Goal: Task Accomplishment & Management: Use online tool/utility

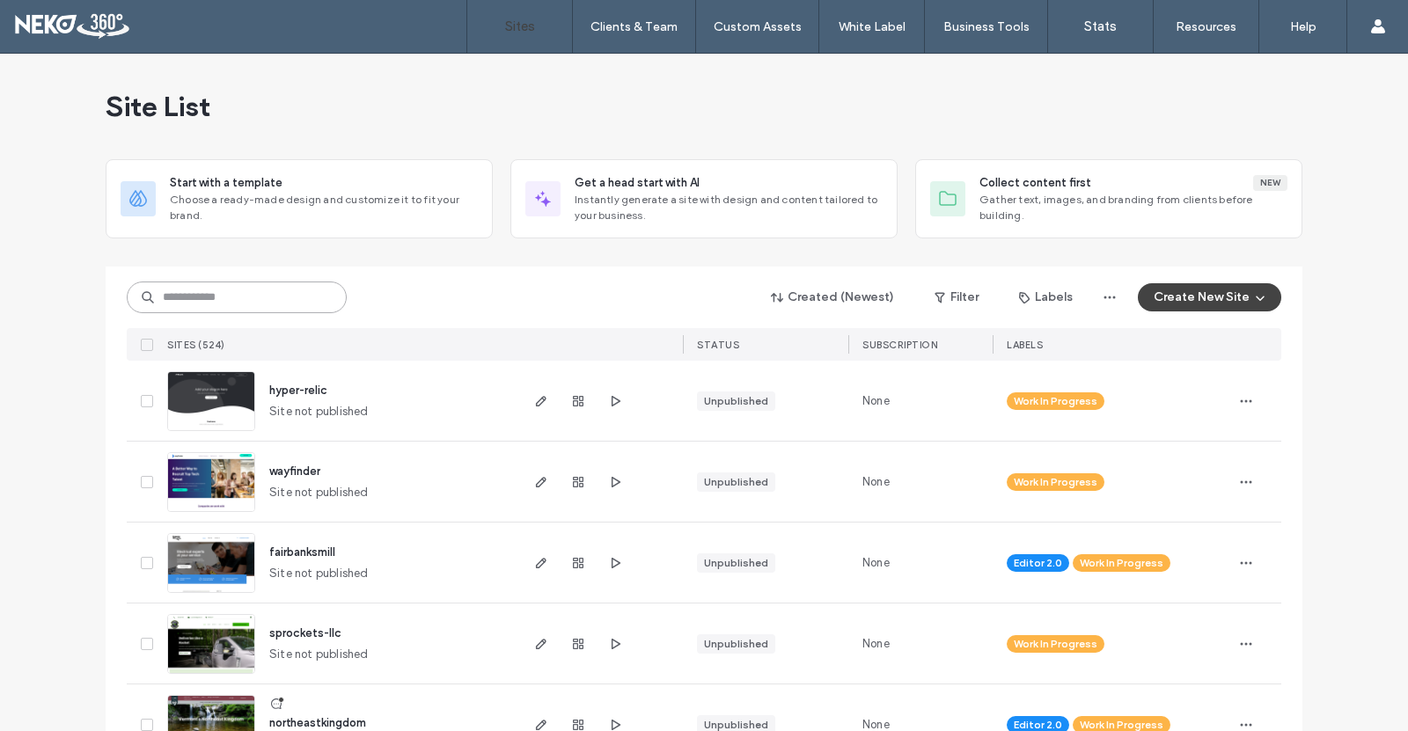
click at [273, 297] on input at bounding box center [237, 298] width 220 height 32
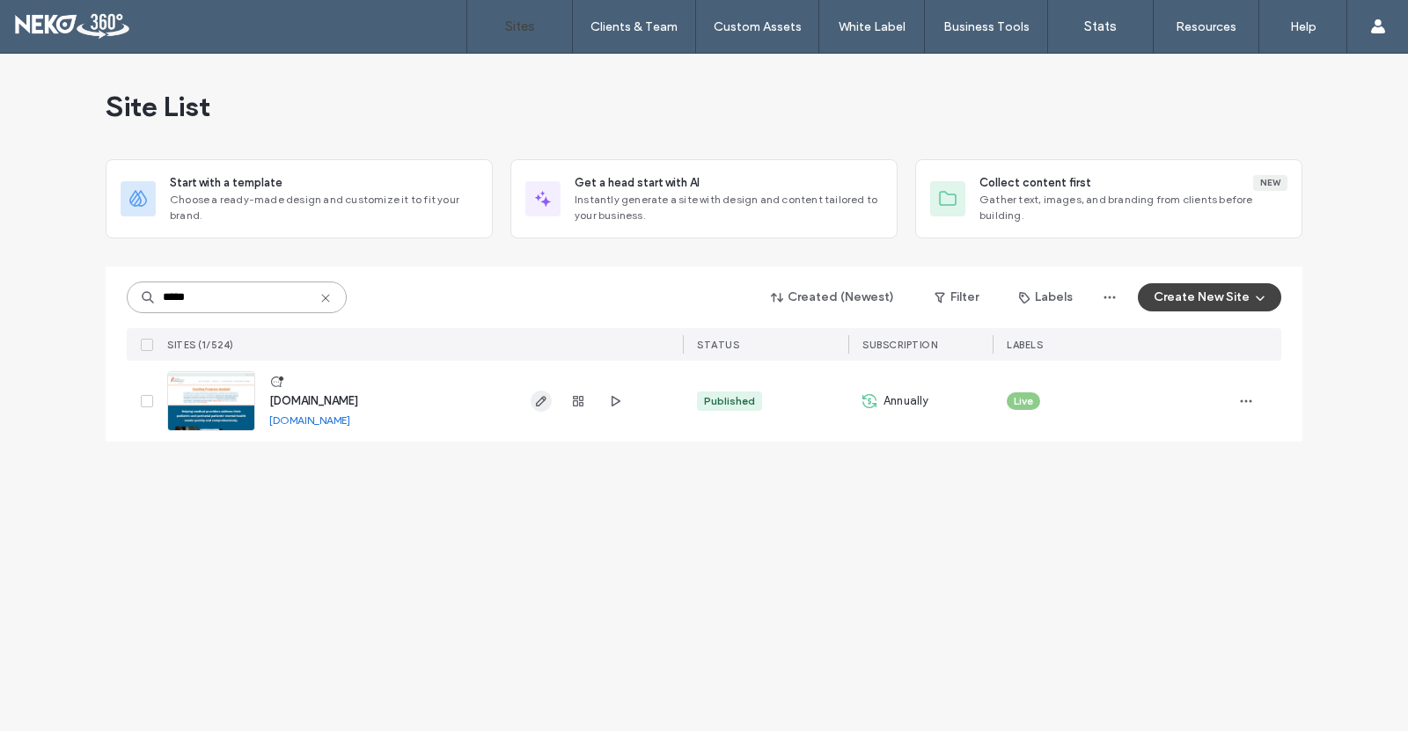
type input "*****"
click at [538, 403] on icon "button" at bounding box center [541, 401] width 14 height 14
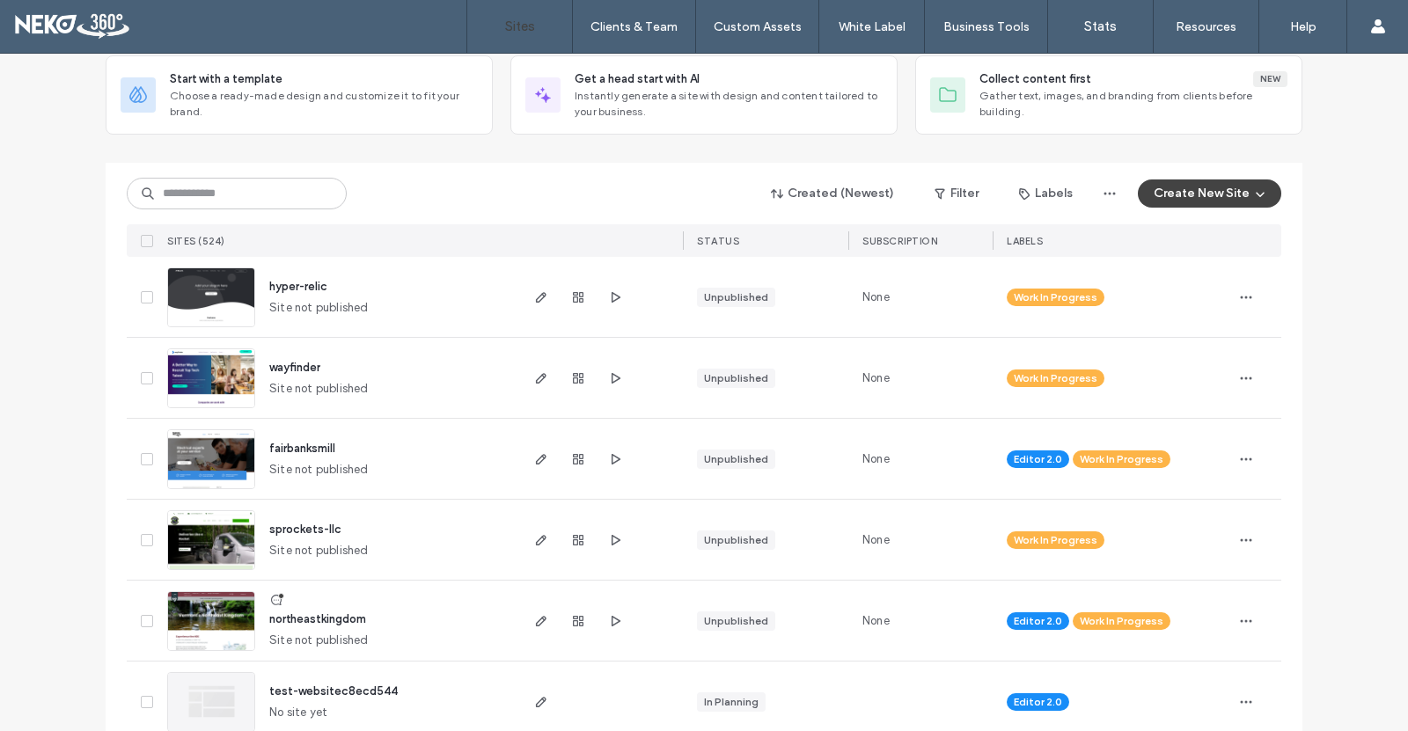
scroll to position [88, 0]
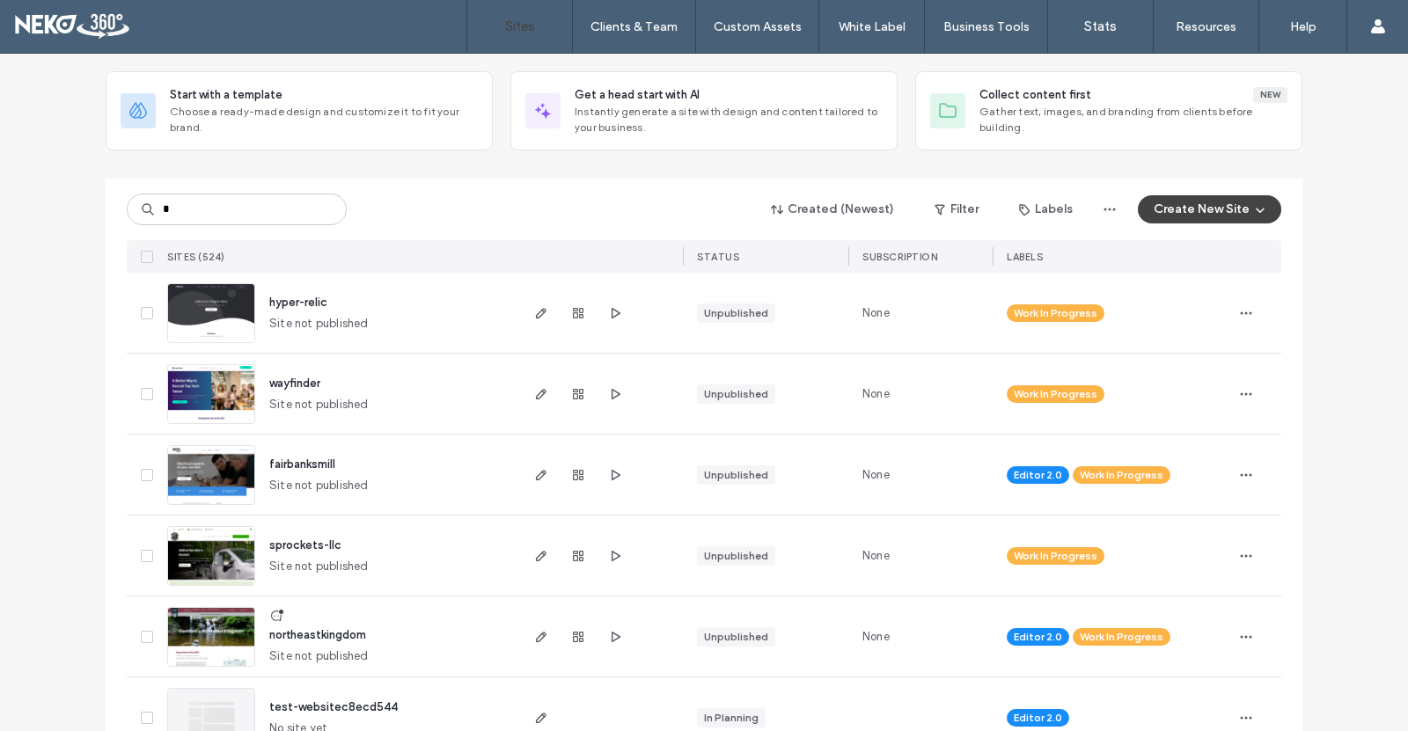
type input "*"
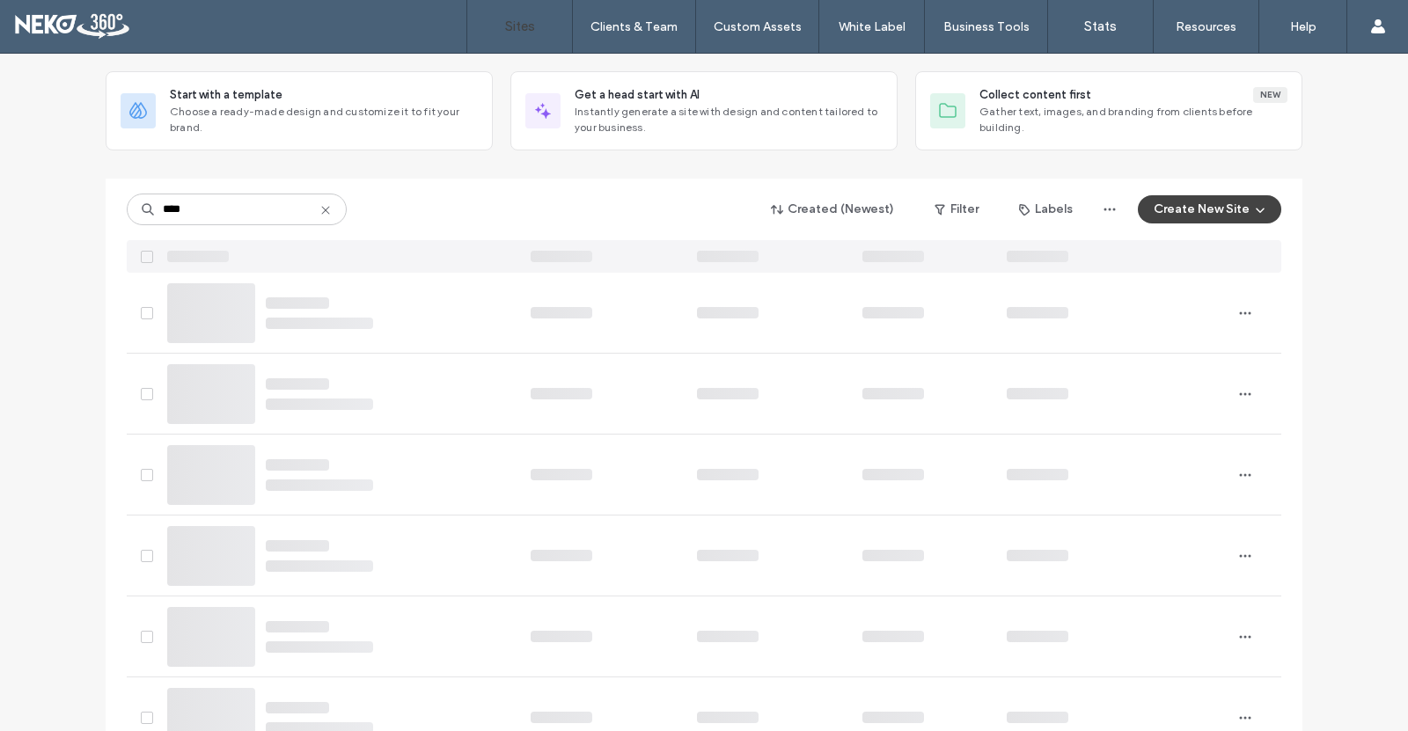
scroll to position [0, 0]
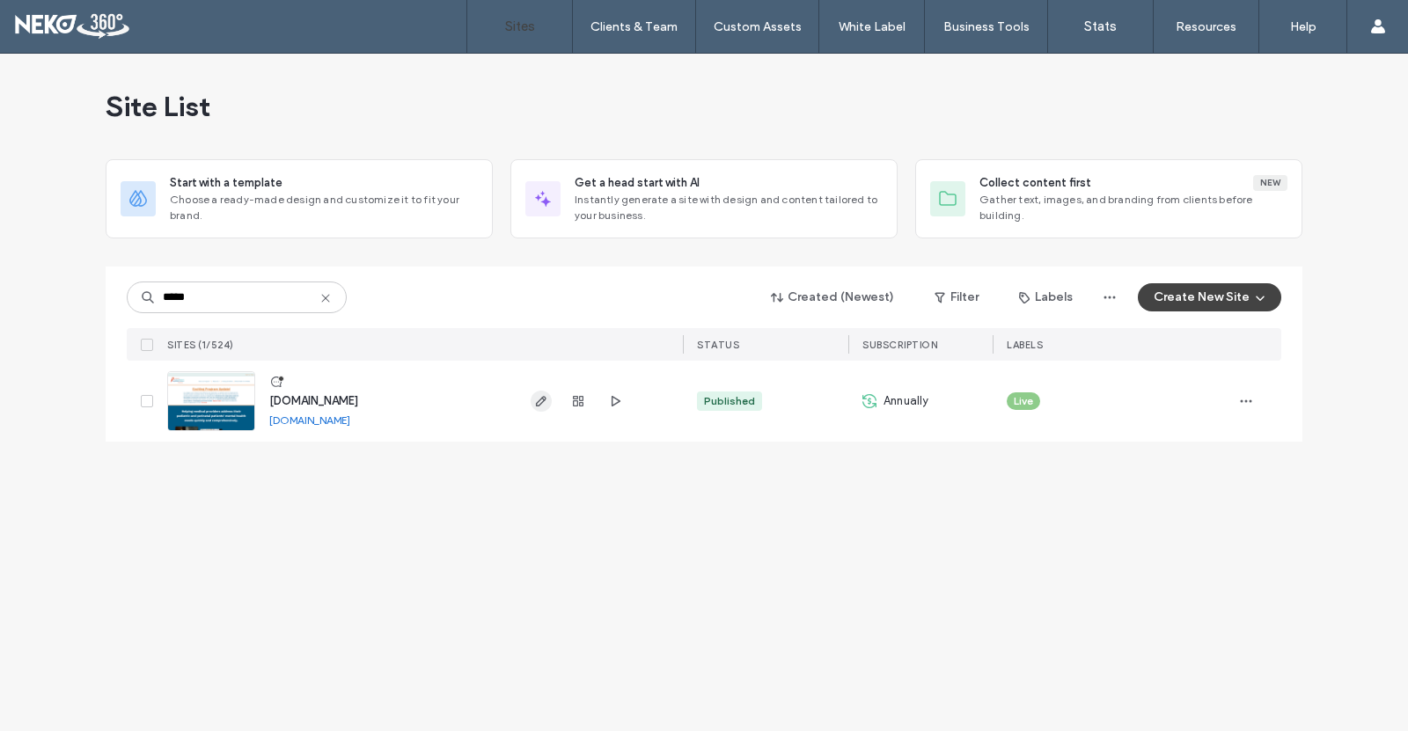
type input "*****"
click at [545, 403] on icon "button" at bounding box center [541, 401] width 14 height 14
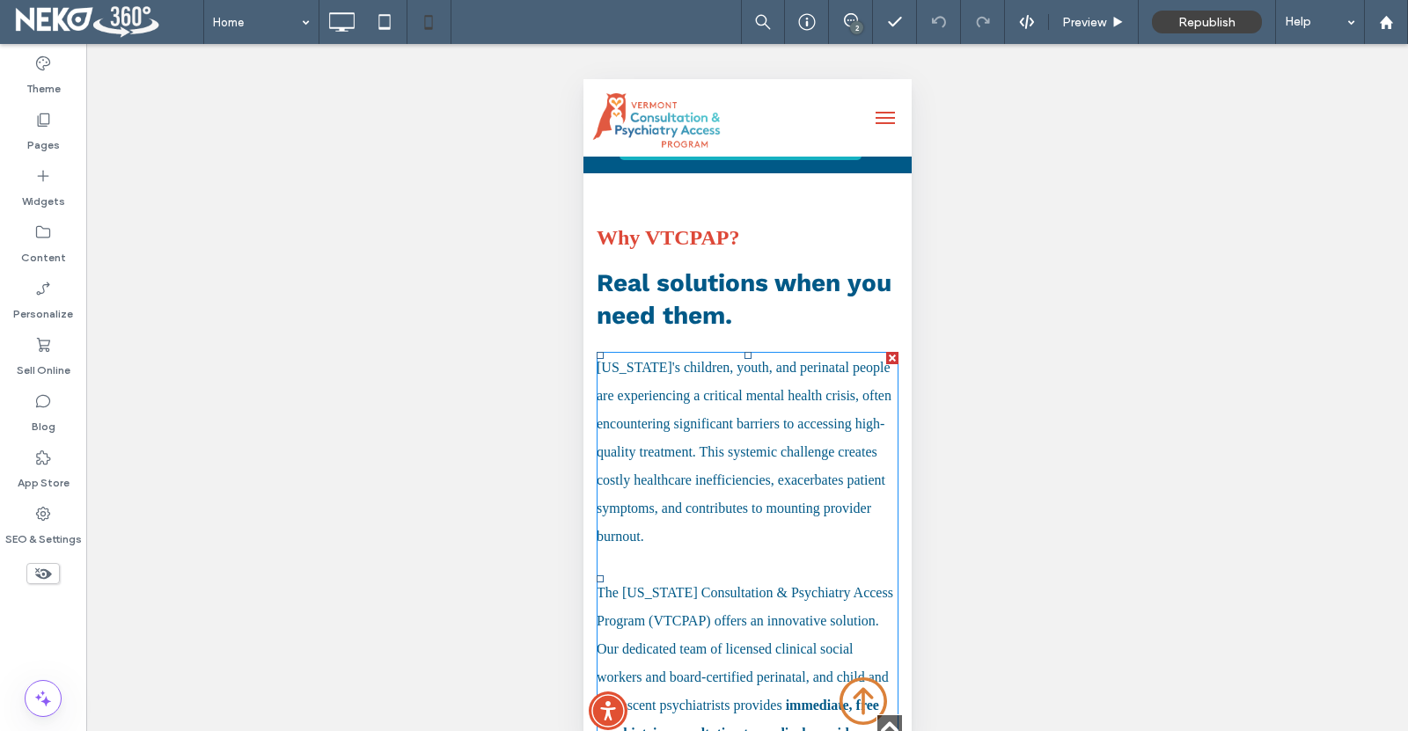
scroll to position [1408, 0]
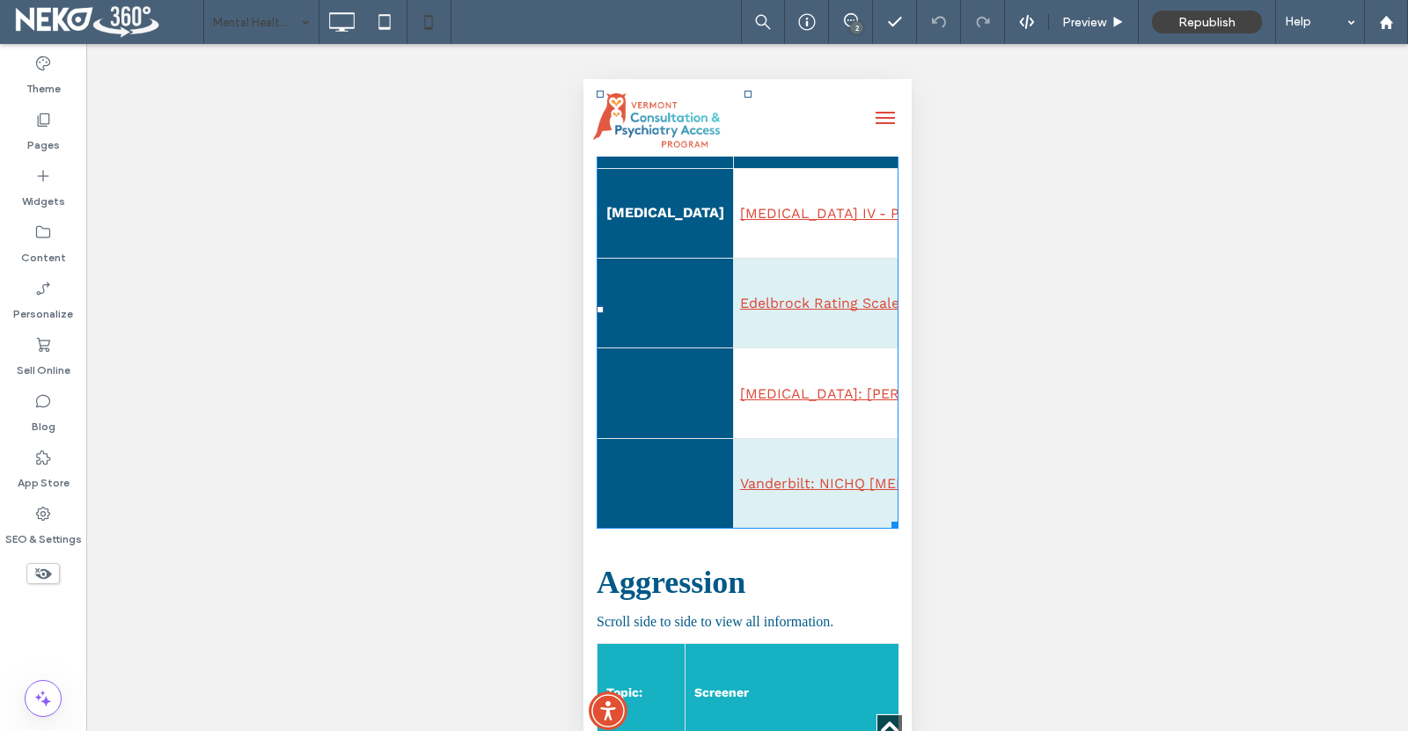
scroll to position [1232, 0]
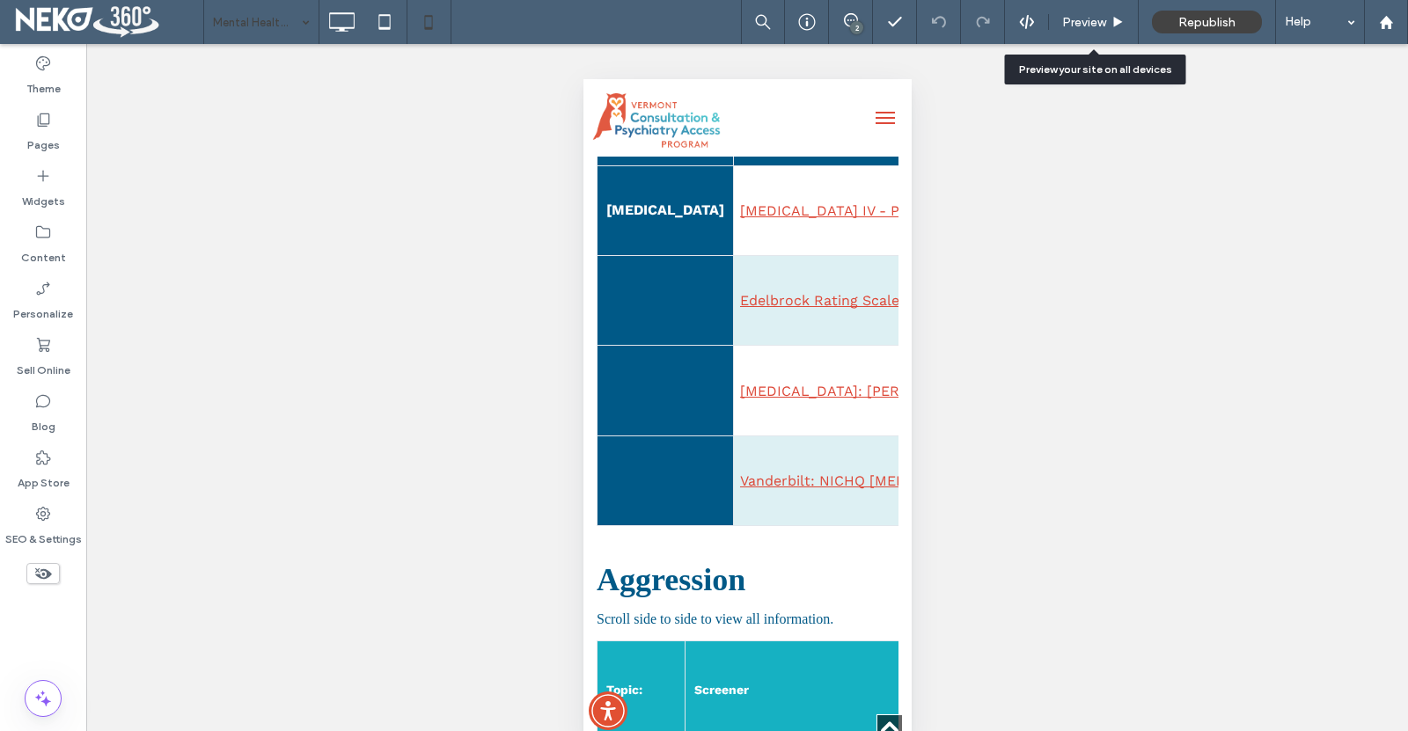
drag, startPoint x: 1101, startPoint y: 26, endPoint x: 1029, endPoint y: 81, distance: 91.0
click at [1101, 26] on span "Preview" at bounding box center [1084, 22] width 44 height 15
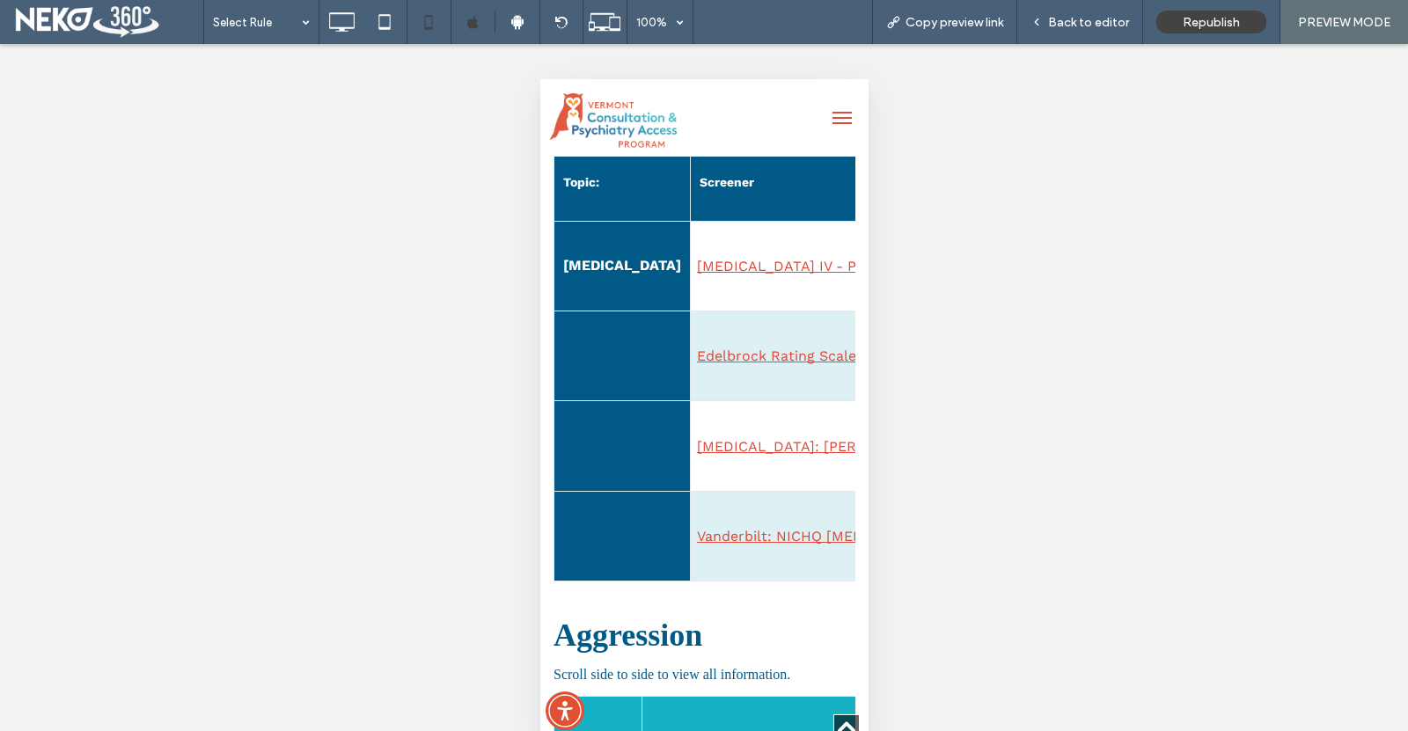
scroll to position [792, 0]
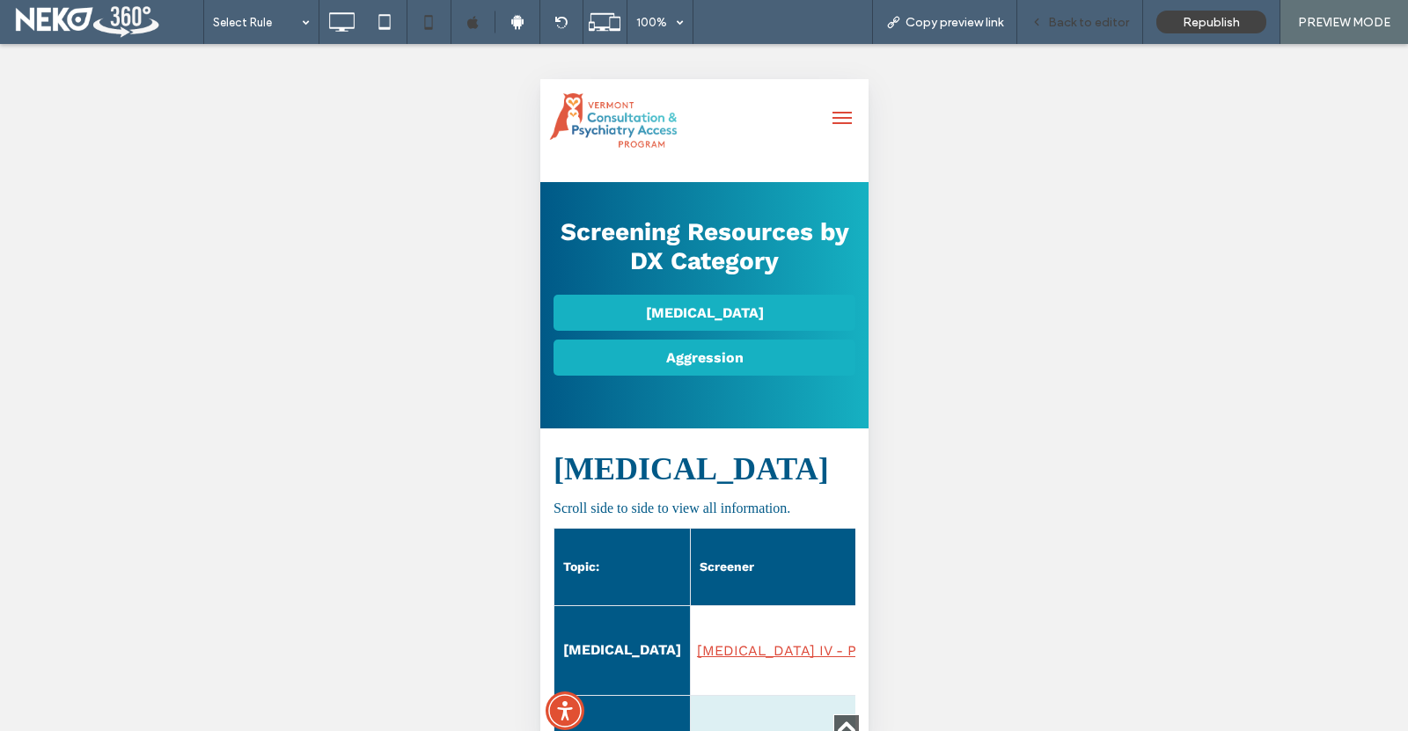
click at [1076, 33] on div "Back to editor" at bounding box center [1081, 22] width 126 height 44
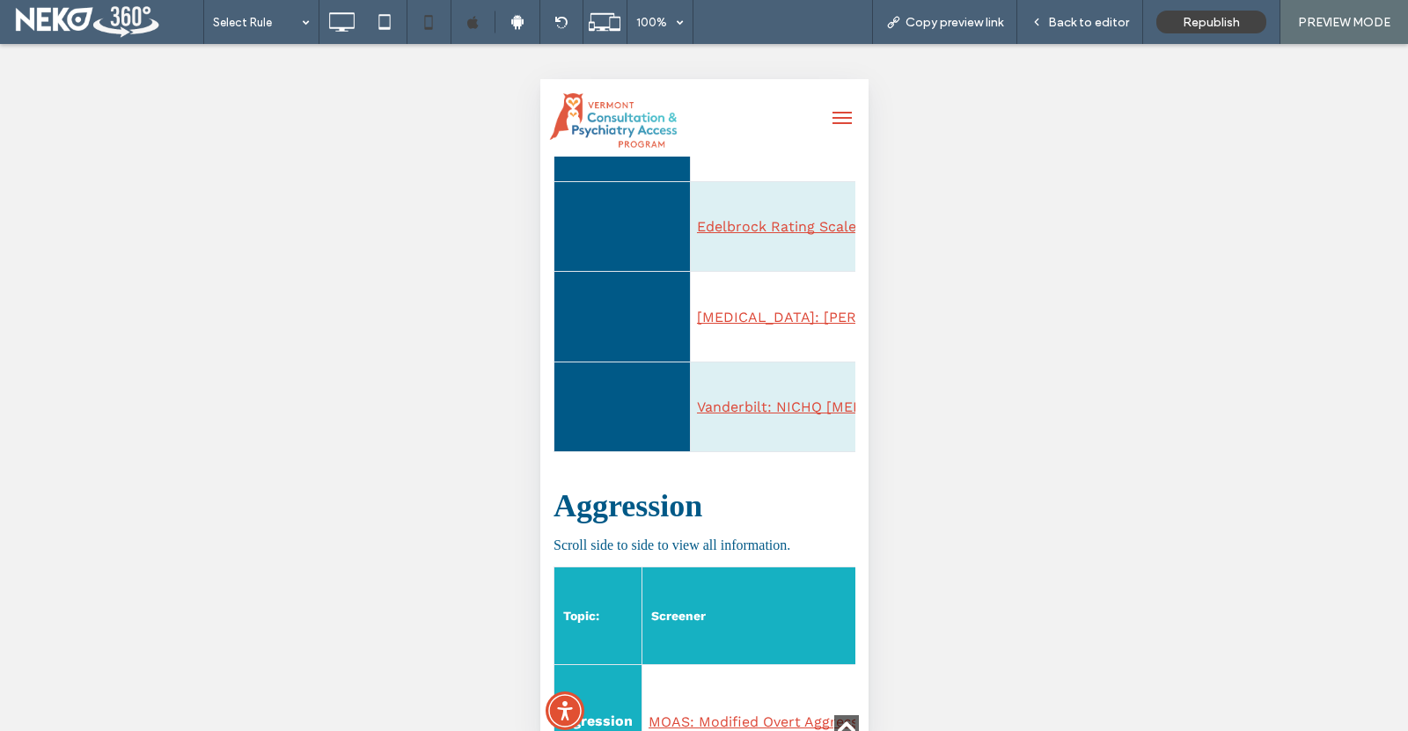
scroll to position [1320, 0]
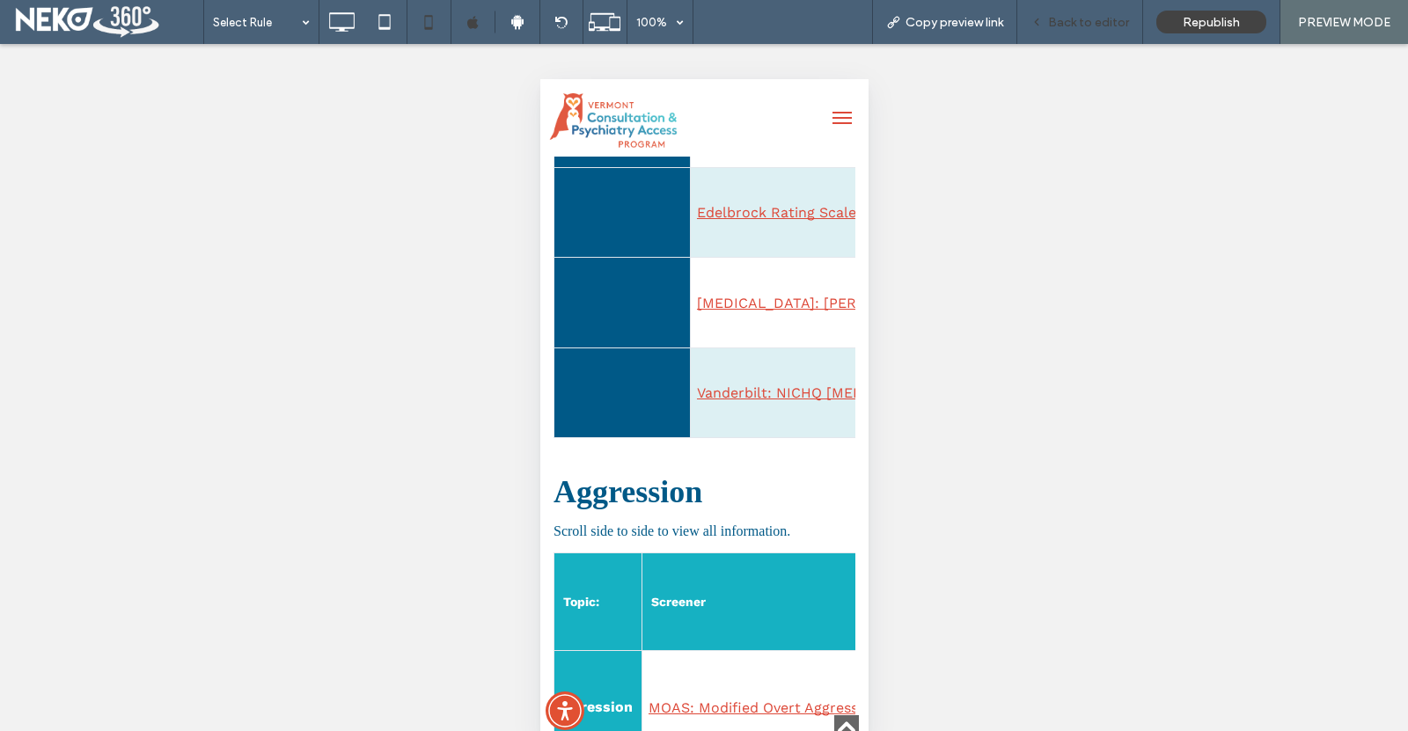
click at [1081, 21] on span "Back to editor" at bounding box center [1088, 22] width 81 height 15
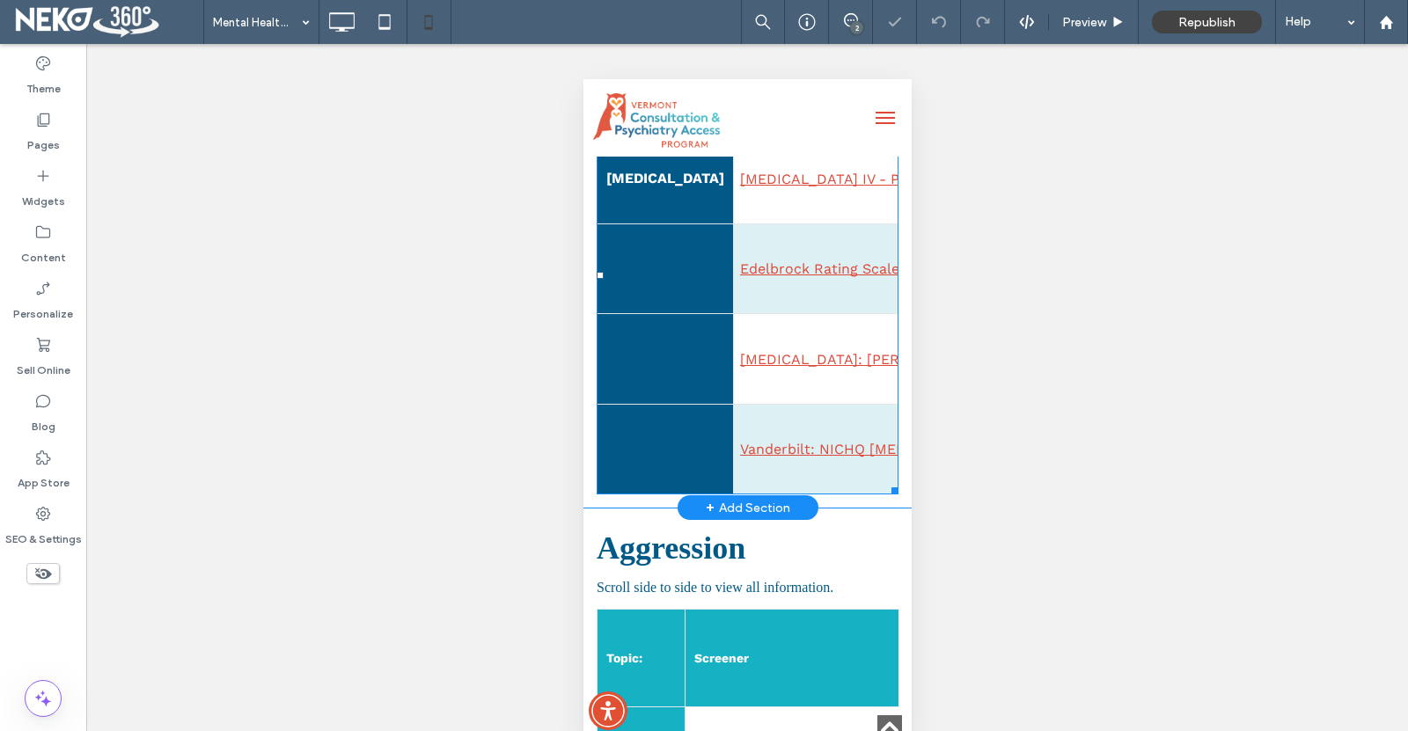
scroll to position [1056, 0]
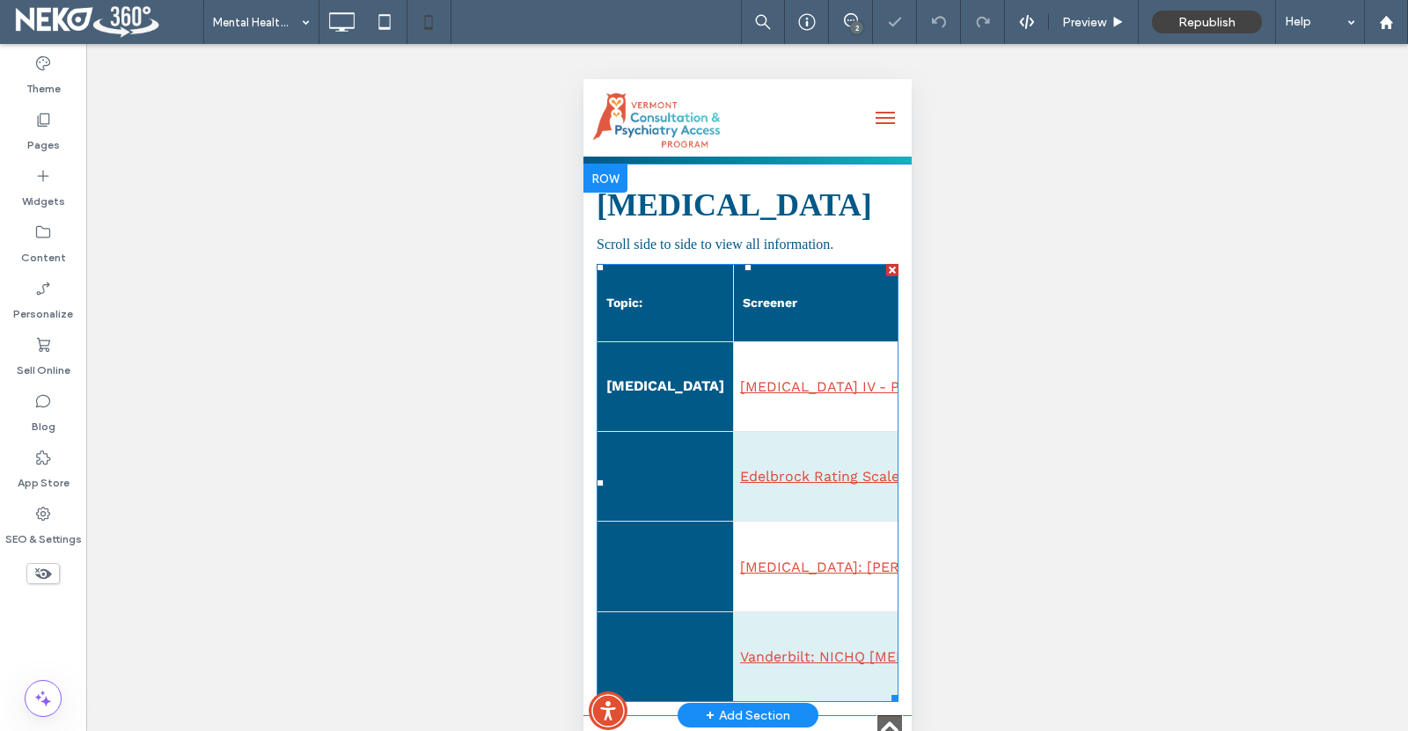
click at [616, 320] on th "Topic:" at bounding box center [665, 303] width 136 height 77
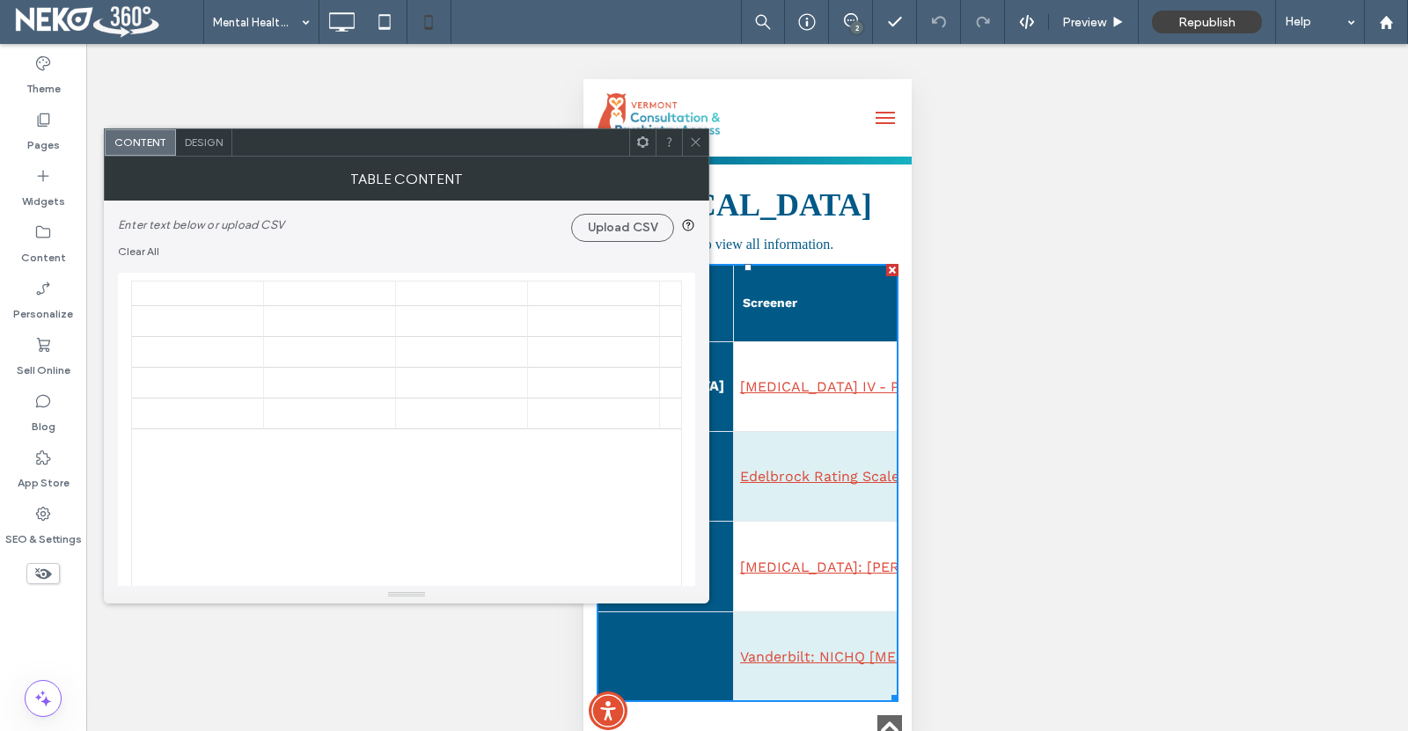
scroll to position [264, 0]
click at [220, 140] on span "Design" at bounding box center [204, 142] width 38 height 13
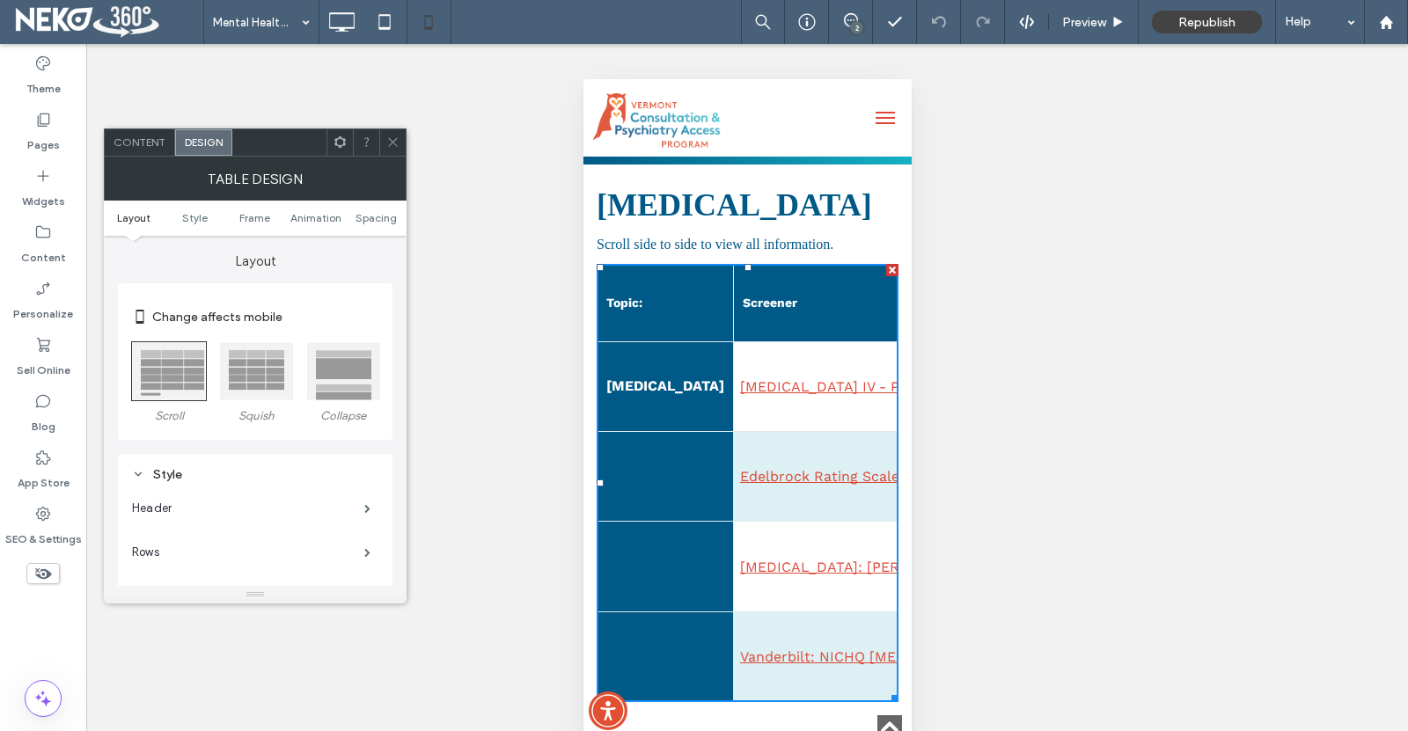
click at [346, 369] on div at bounding box center [343, 371] width 74 height 58
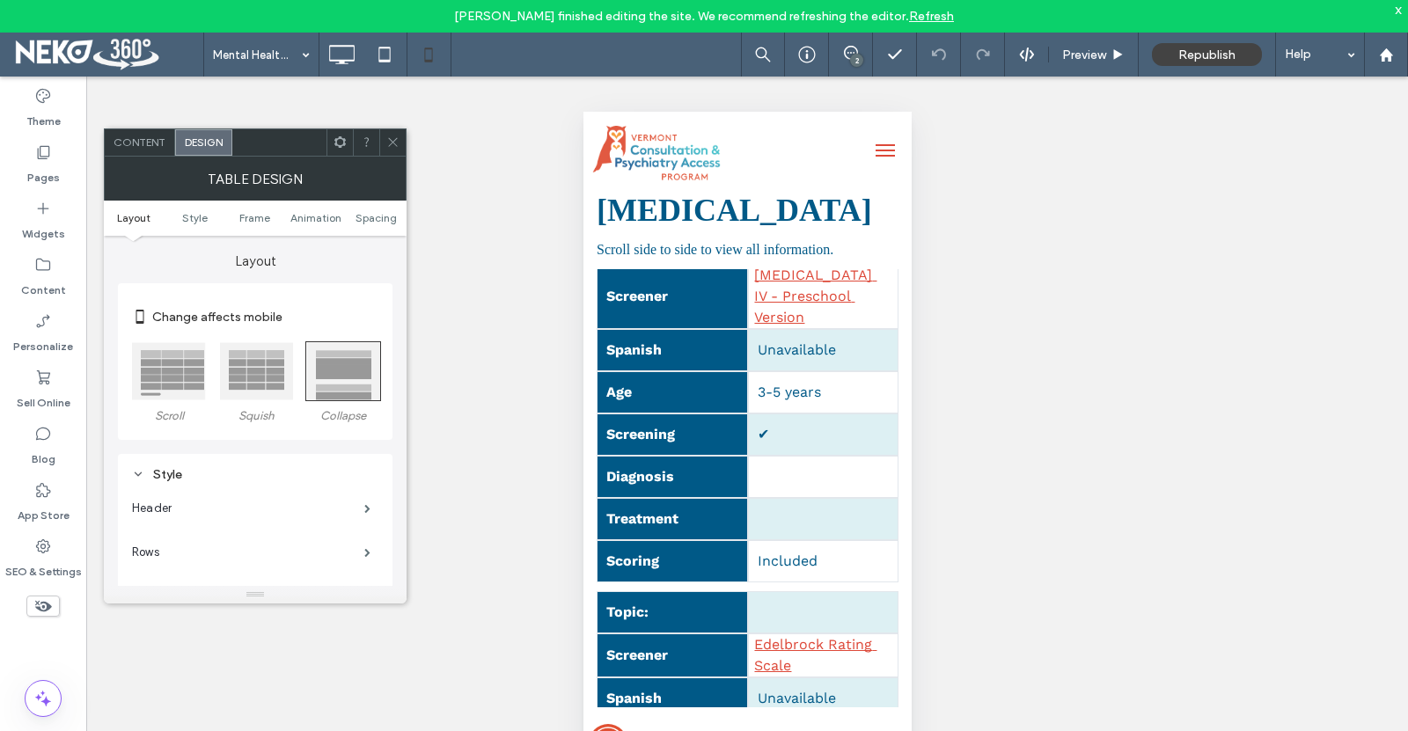
scroll to position [0, 0]
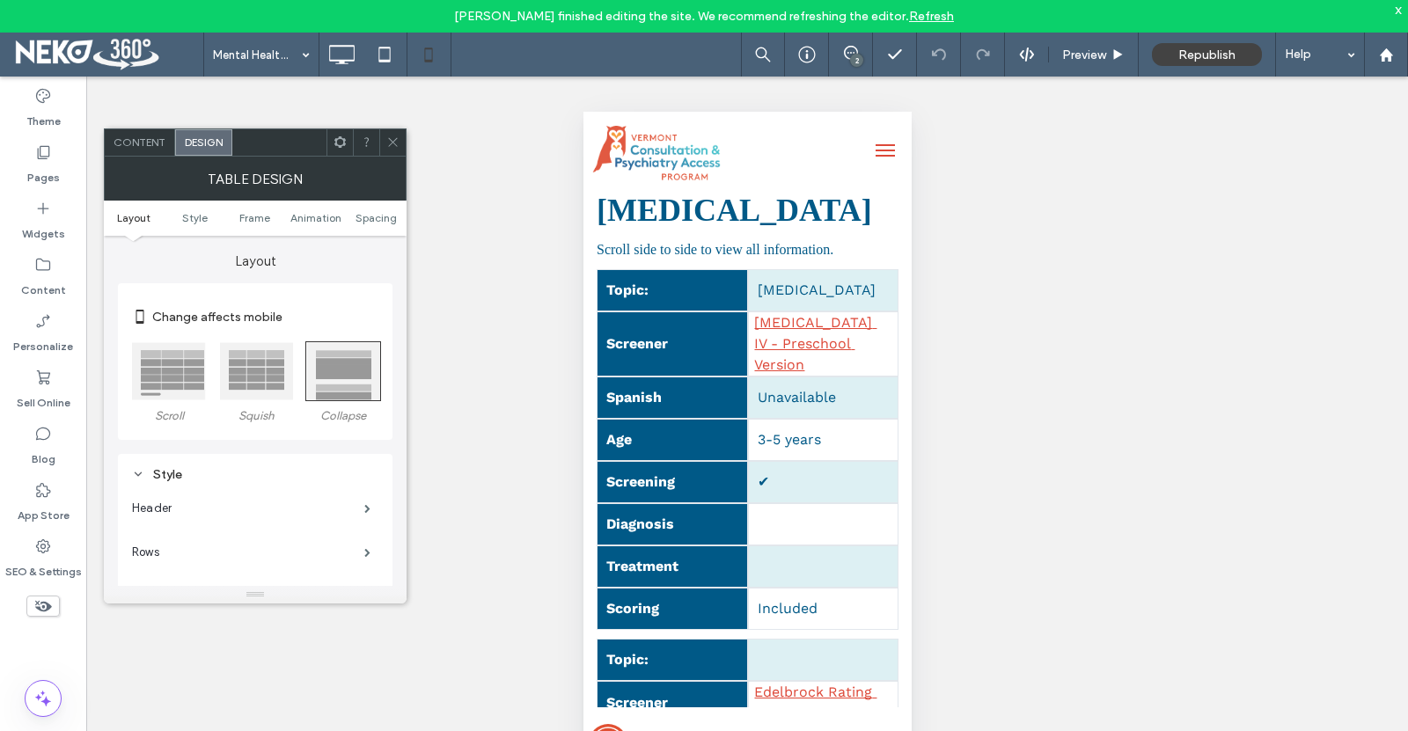
click at [255, 372] on div at bounding box center [256, 371] width 74 height 58
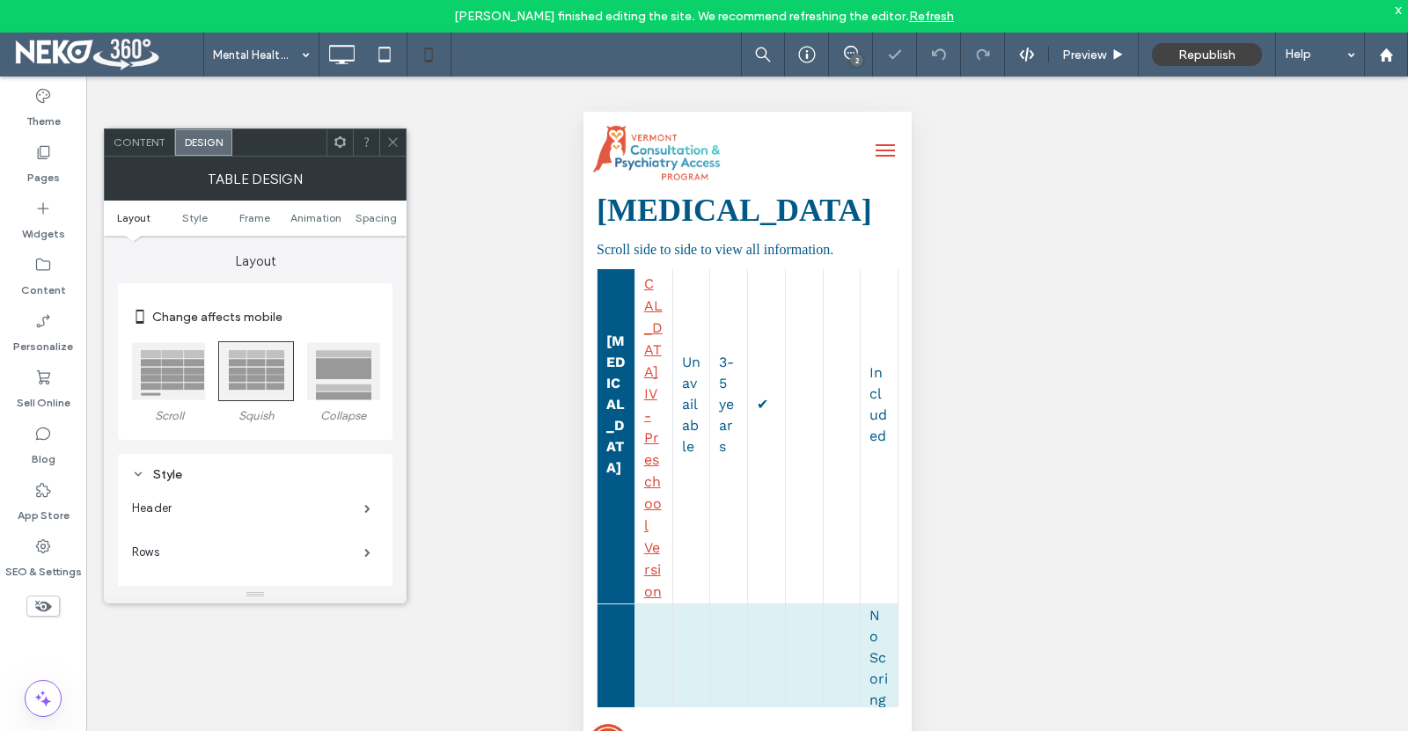
scroll to position [264, 0]
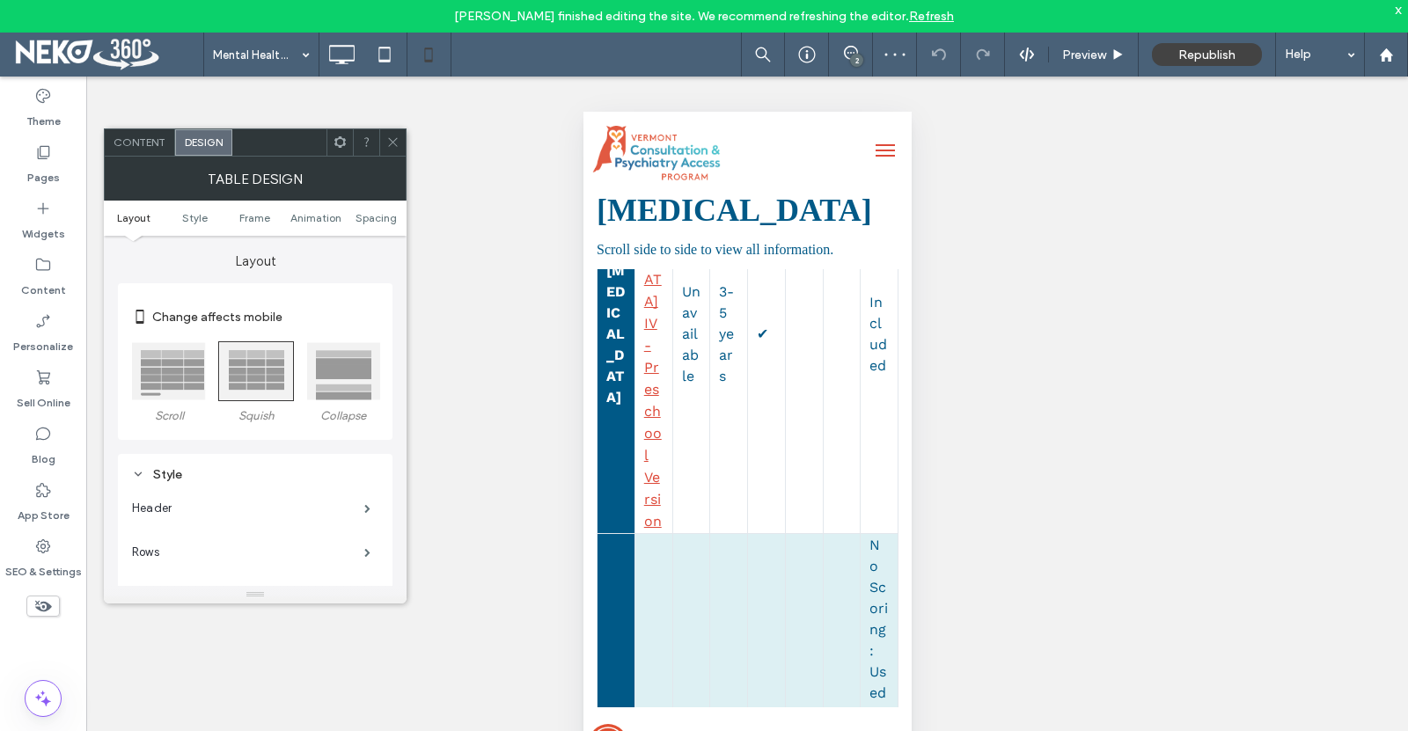
click at [337, 376] on div at bounding box center [343, 371] width 74 height 58
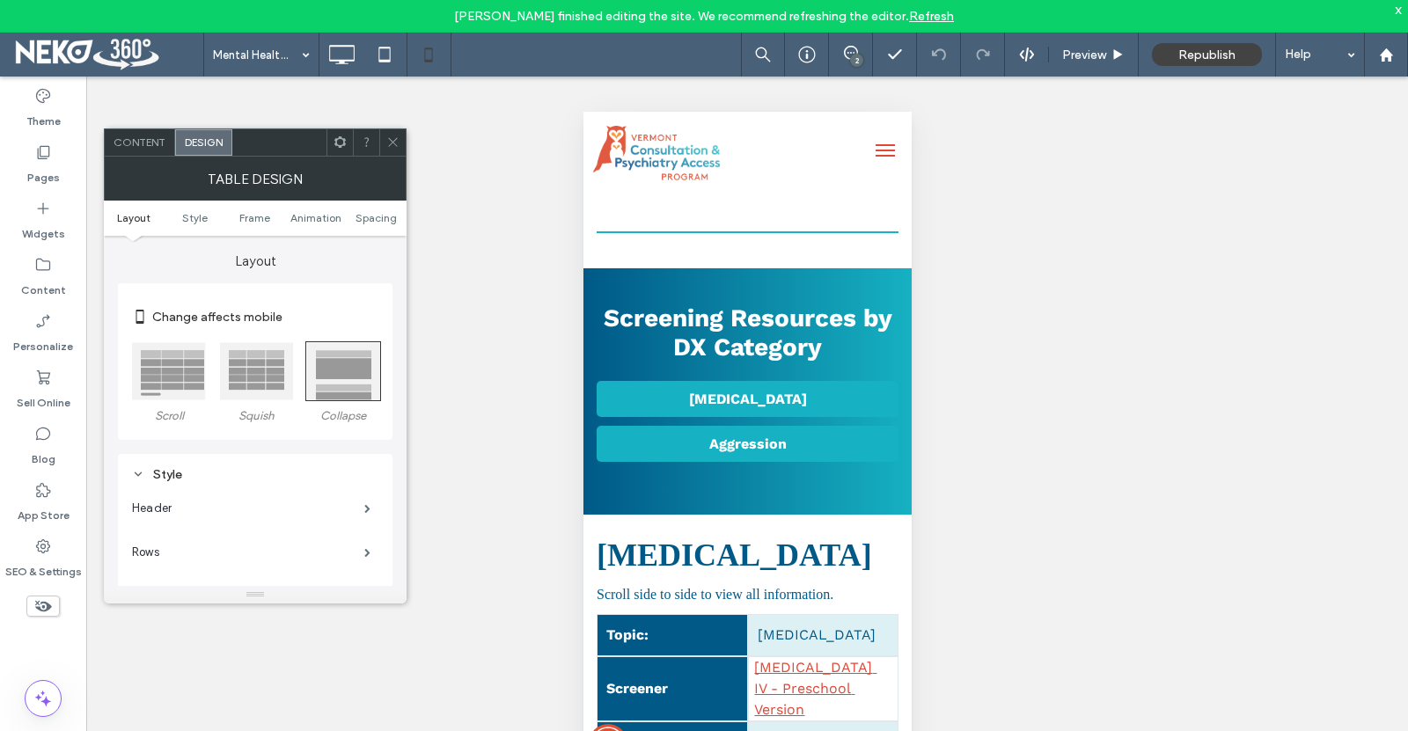
scroll to position [792, 0]
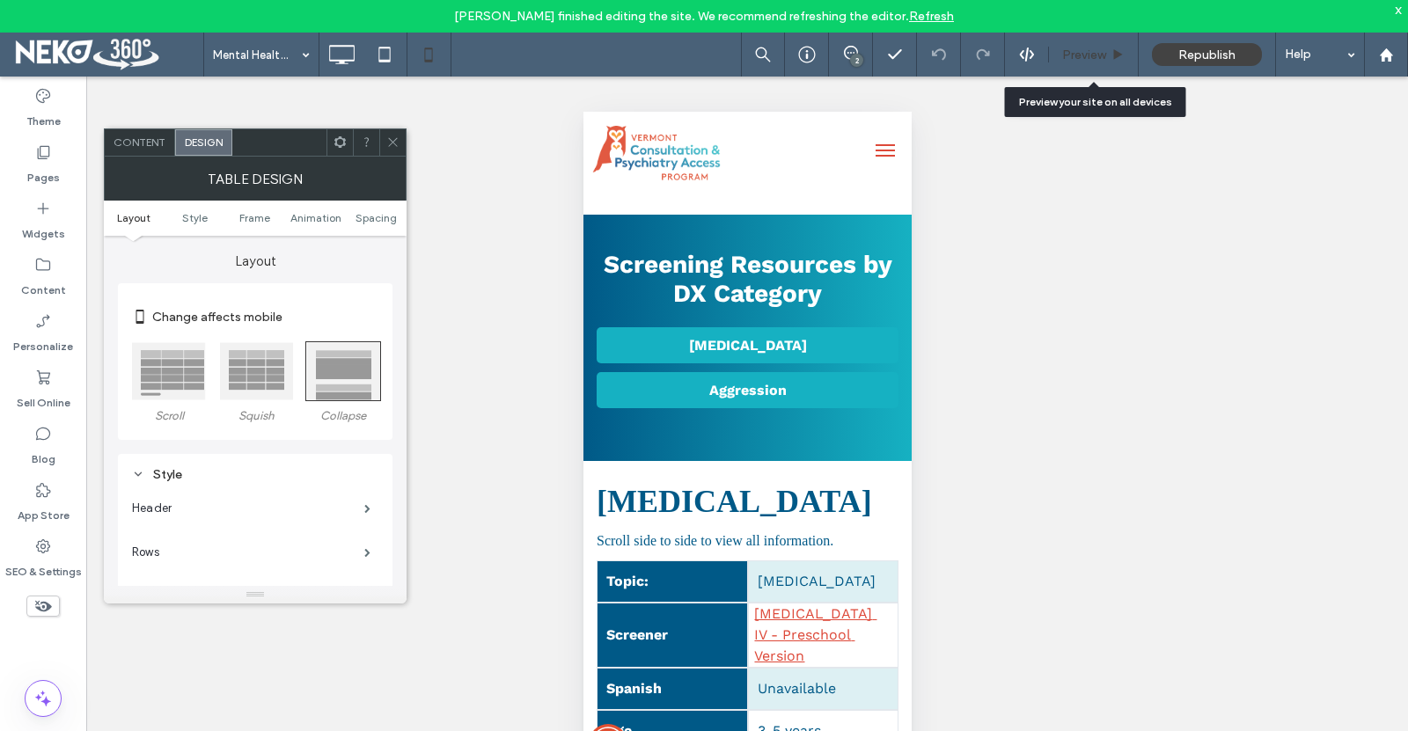
drag, startPoint x: 1077, startPoint y: 54, endPoint x: 167, endPoint y: 250, distance: 930.2
click at [1077, 54] on span "Preview" at bounding box center [1084, 55] width 44 height 15
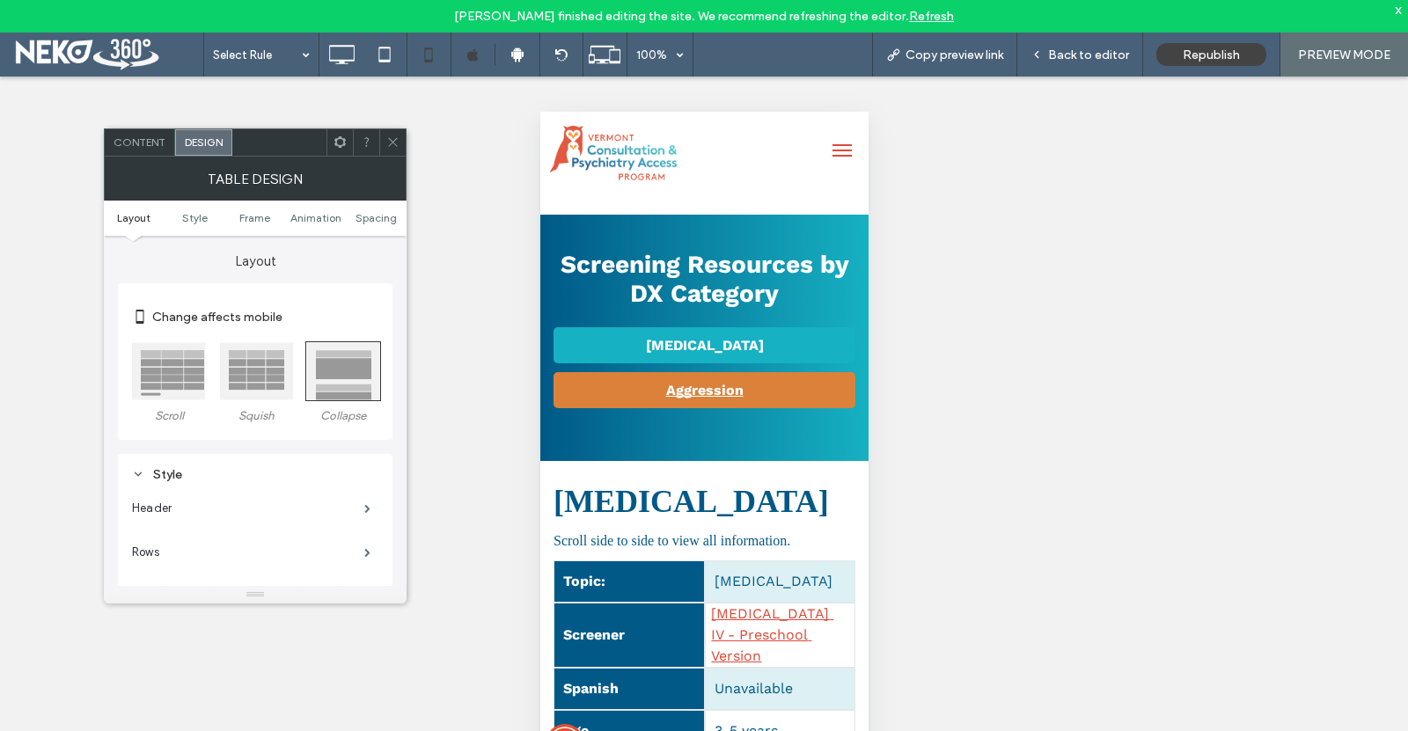
click at [694, 399] on span "Aggression" at bounding box center [703, 390] width 77 height 17
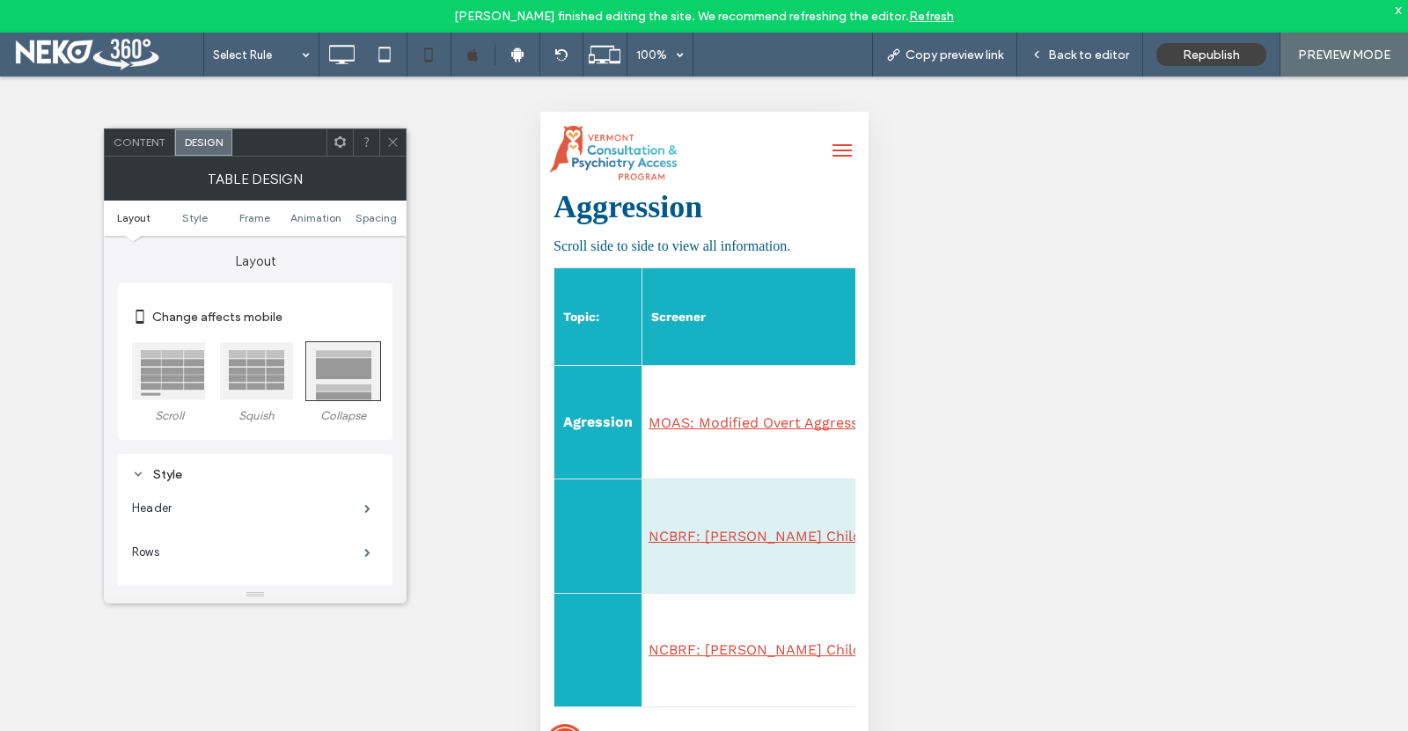
scroll to position [1636, 0]
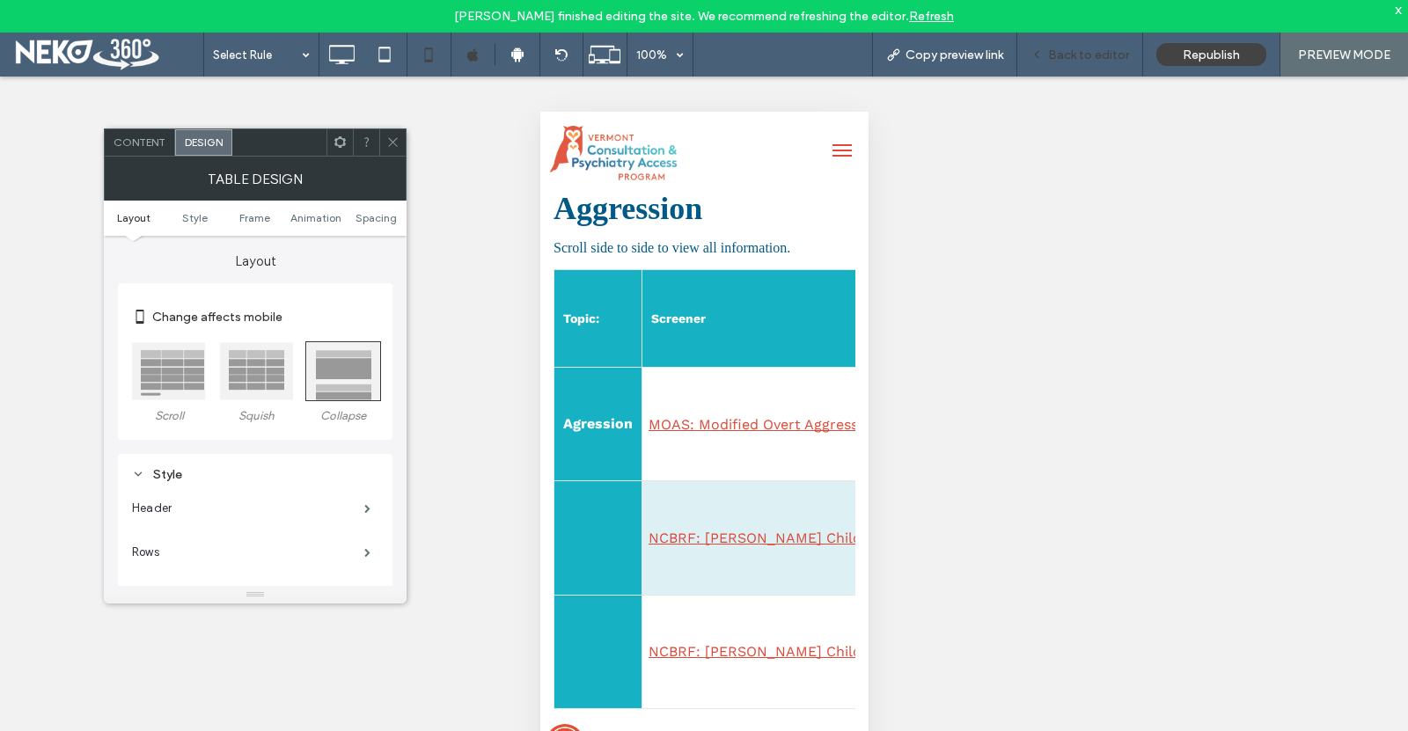
click at [1104, 55] on span "Back to editor" at bounding box center [1088, 55] width 81 height 15
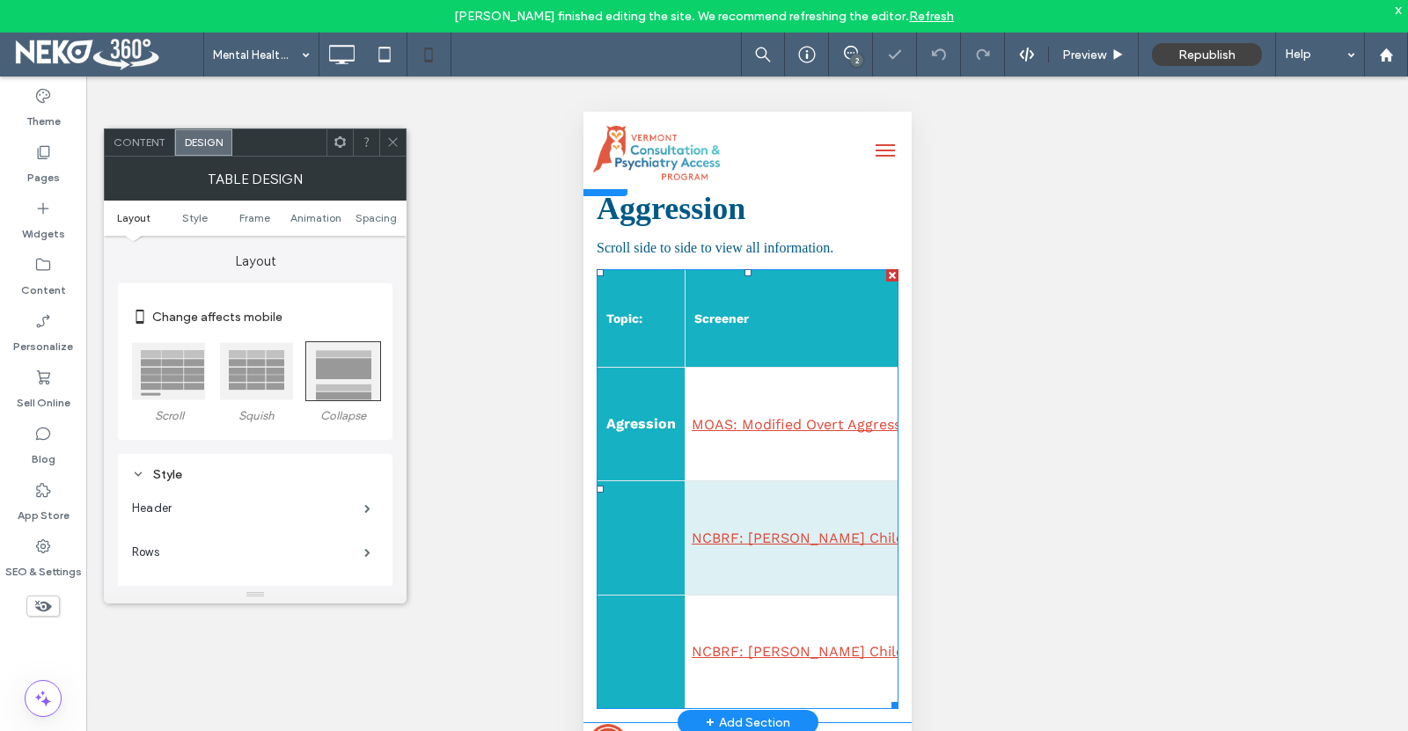
click at [742, 367] on th "Screener" at bounding box center [909, 319] width 448 height 98
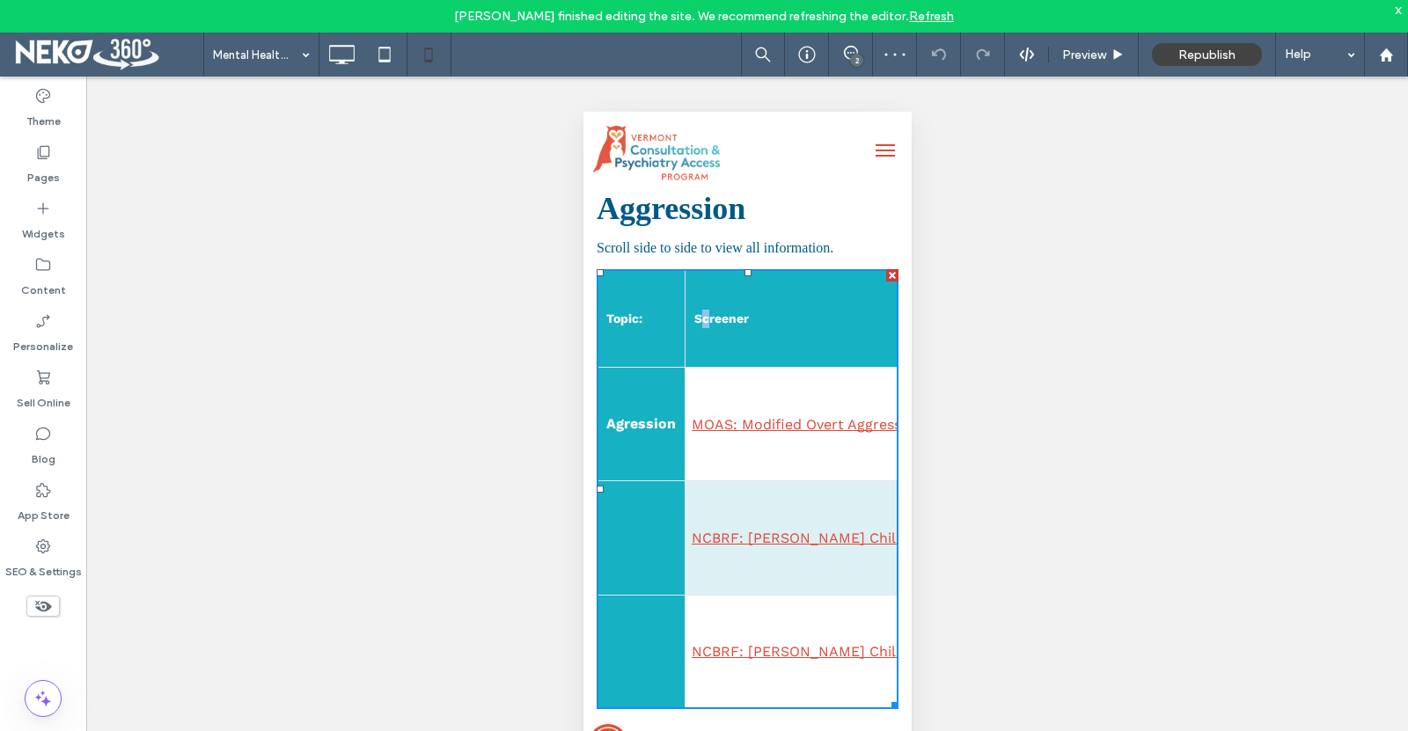
click at [703, 351] on th "Screener" at bounding box center [909, 319] width 448 height 98
click at [778, 359] on th "Screener" at bounding box center [909, 319] width 448 height 98
click at [694, 226] on span "Aggression" at bounding box center [670, 208] width 149 height 35
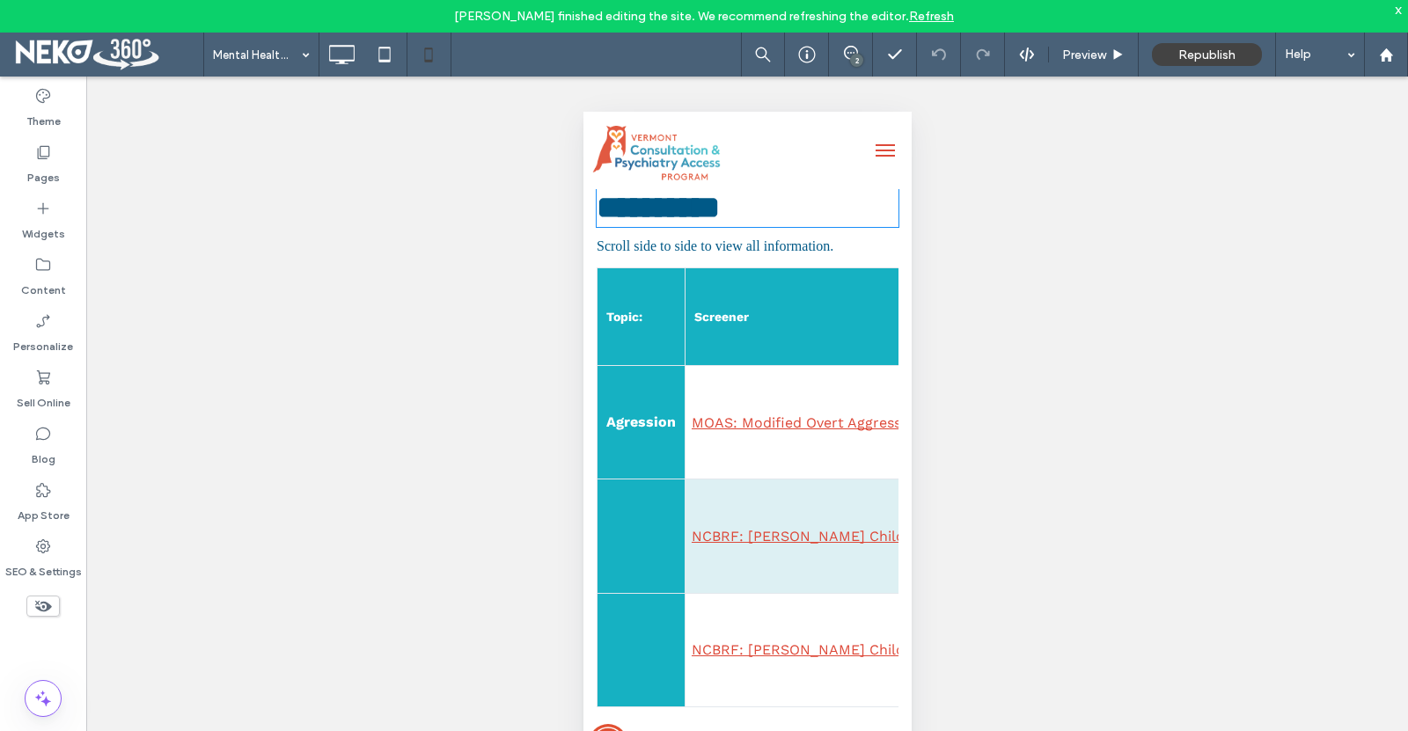
type input "*******"
type input "**"
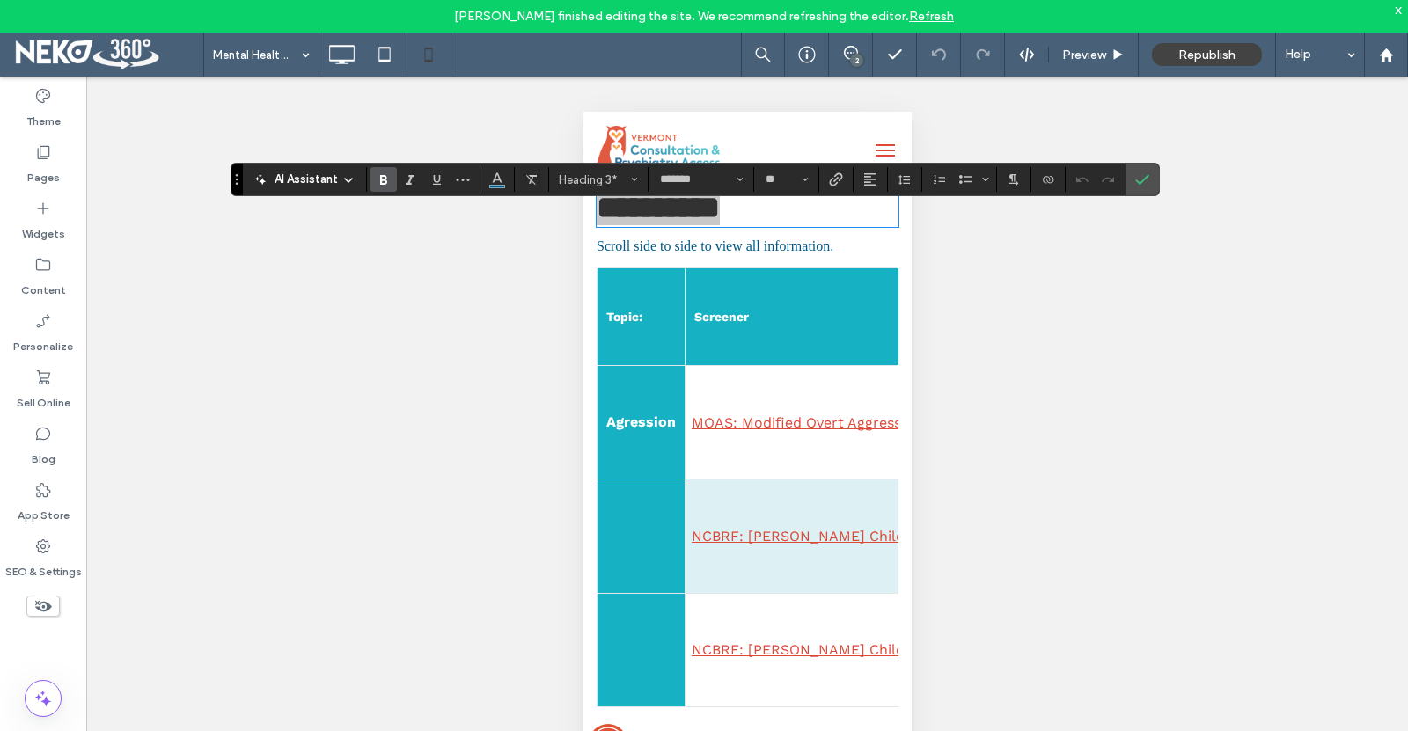
drag, startPoint x: 1133, startPoint y: 179, endPoint x: 1125, endPoint y: 187, distance: 11.2
click at [1134, 179] on label "Confirm" at bounding box center [1142, 180] width 26 height 32
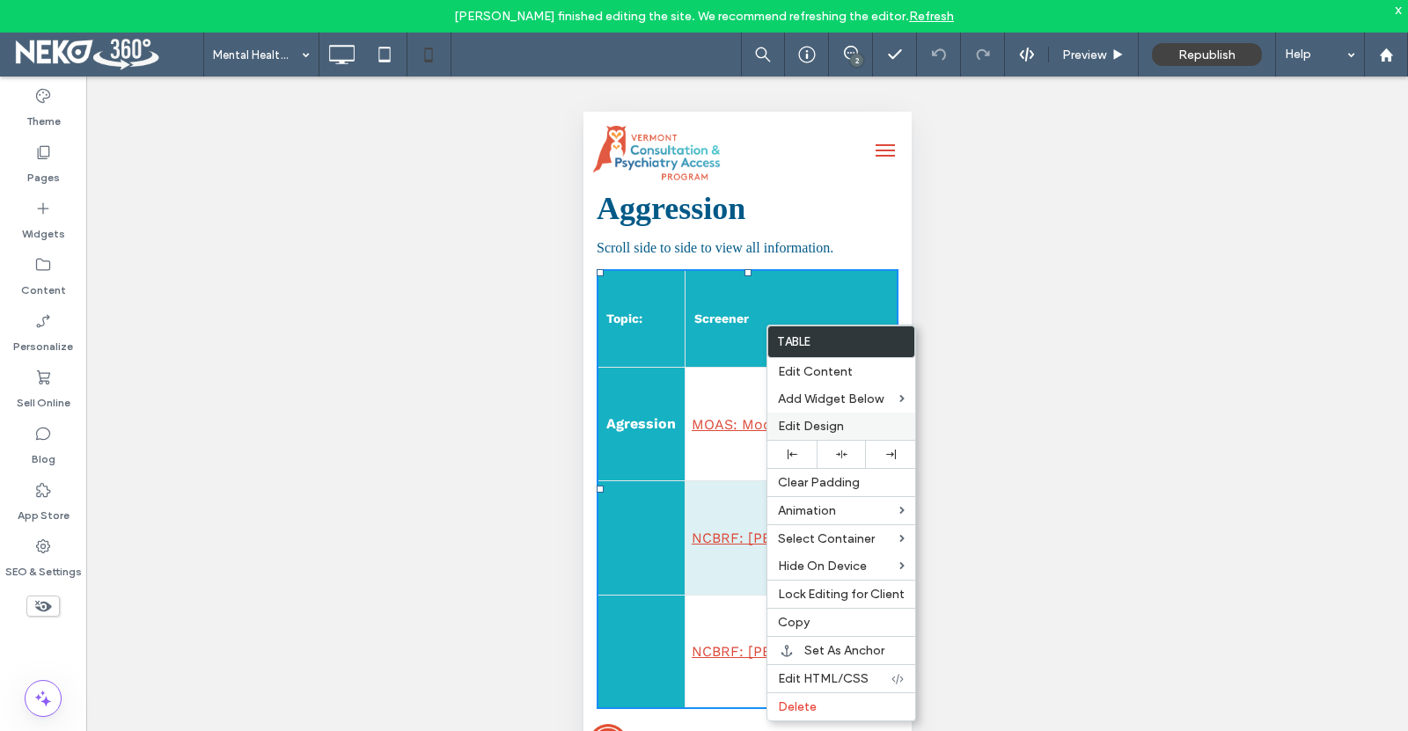
drag, startPoint x: 810, startPoint y: 420, endPoint x: 180, endPoint y: 297, distance: 642.2
click at [810, 420] on span "Edit Design" at bounding box center [811, 426] width 66 height 15
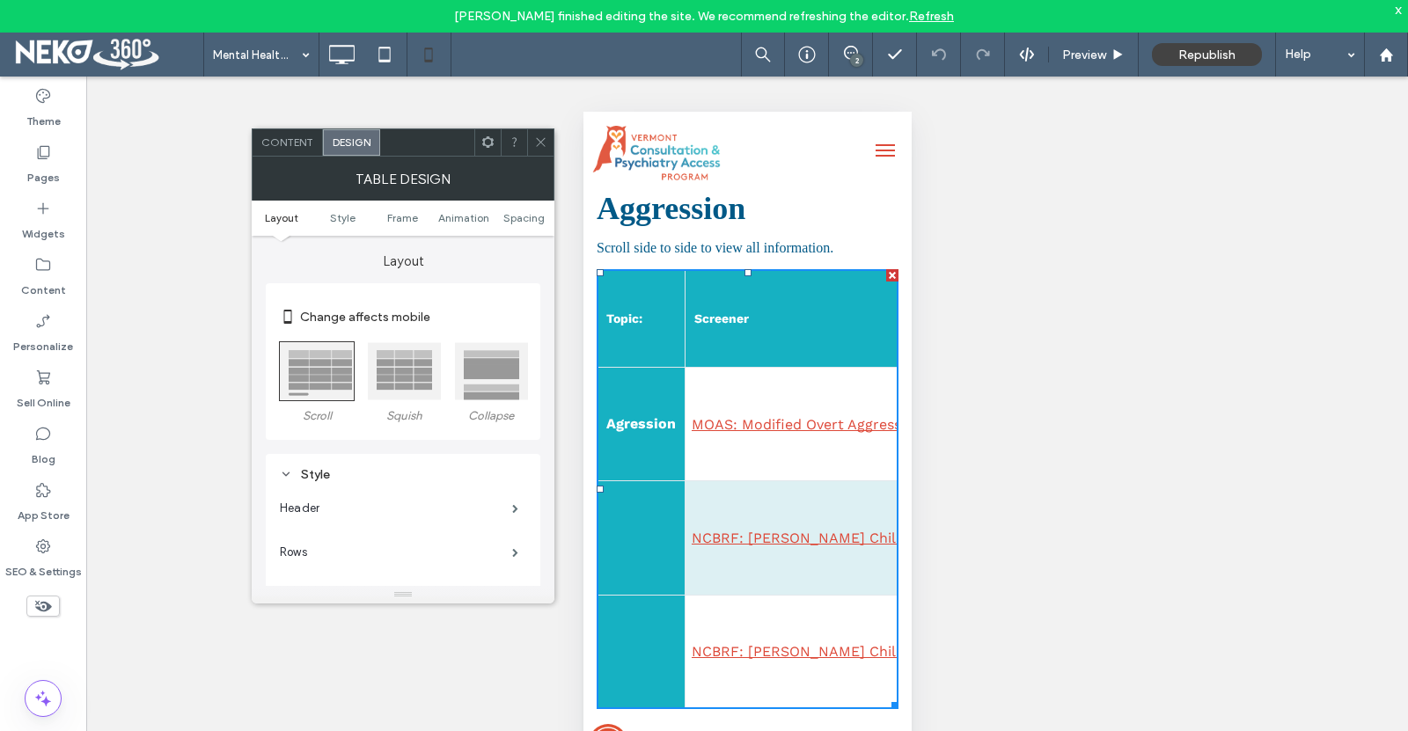
click at [496, 379] on div at bounding box center [491, 371] width 74 height 58
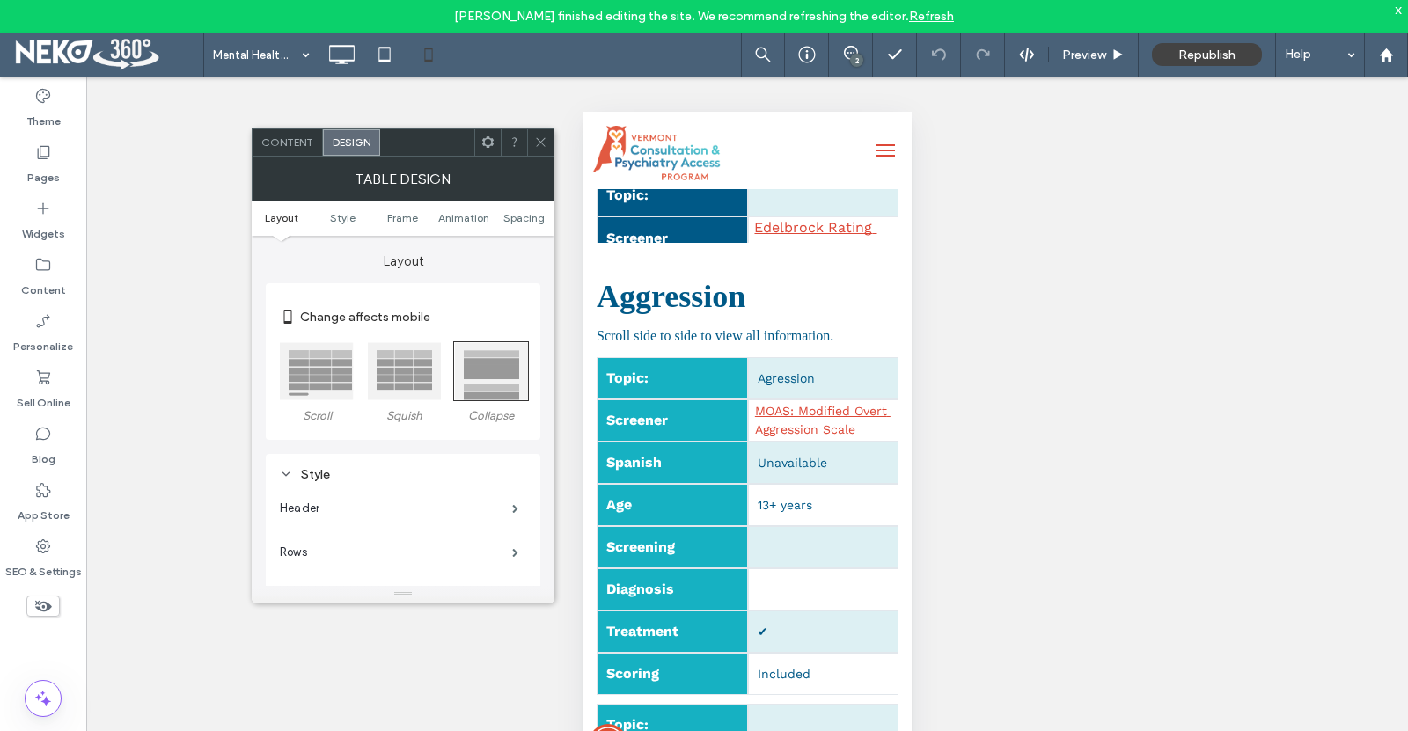
click at [542, 141] on icon at bounding box center [540, 142] width 13 height 13
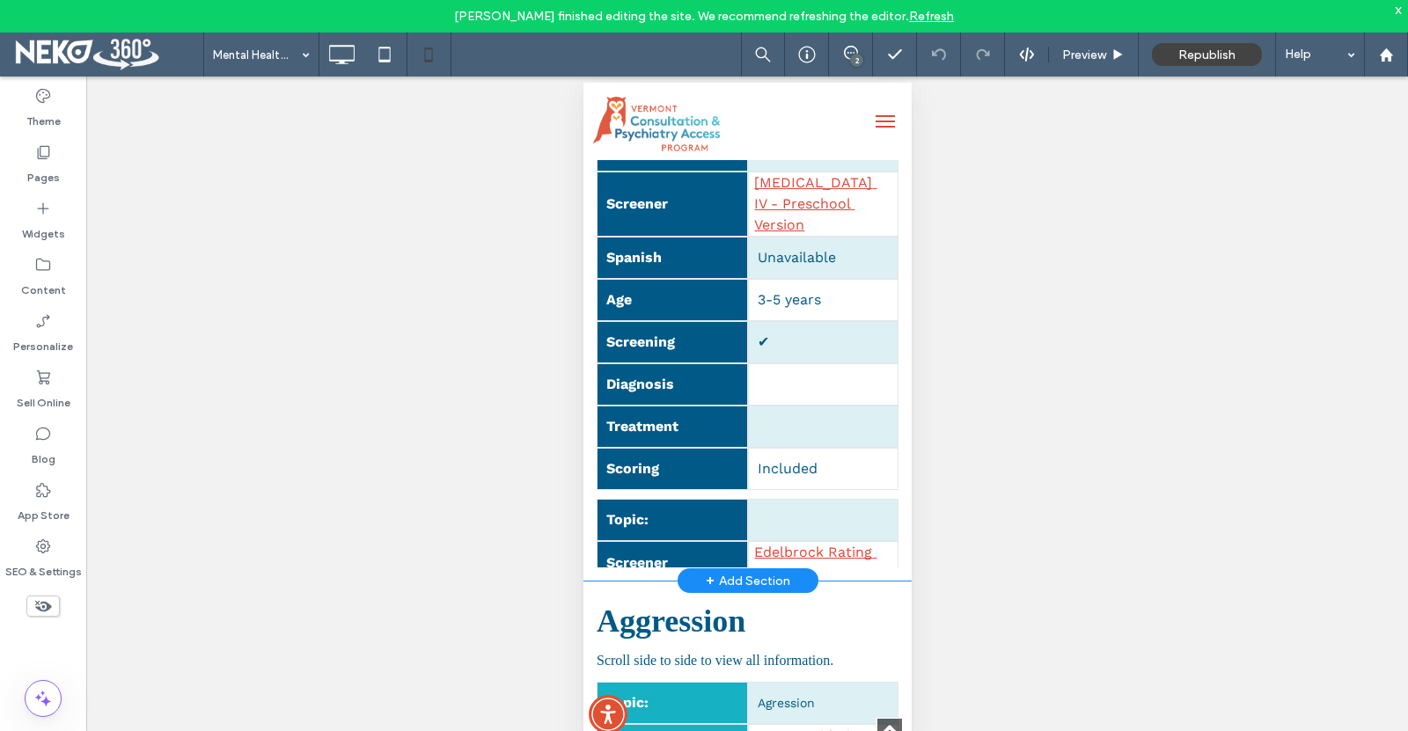
scroll to position [1196, 0]
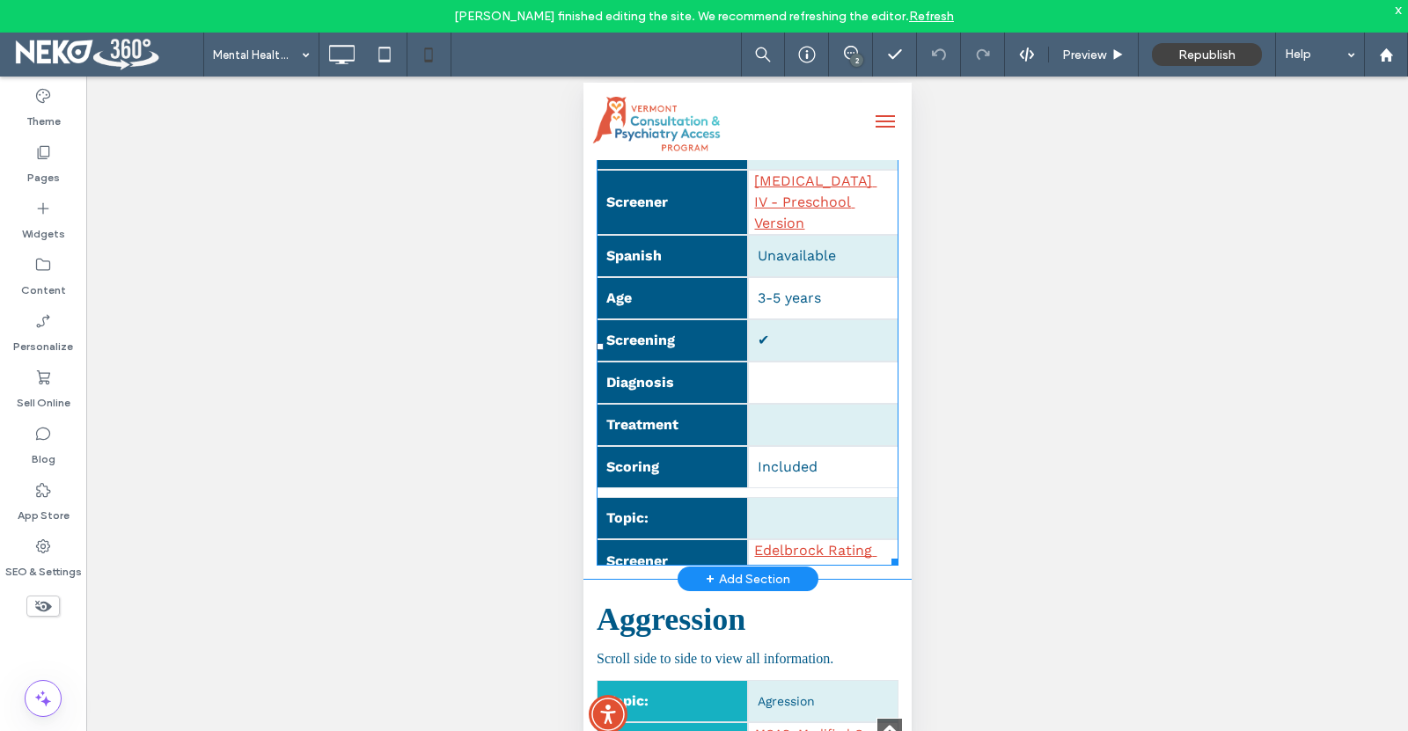
click at [756, 489] on span "Included" at bounding box center [822, 467] width 151 height 42
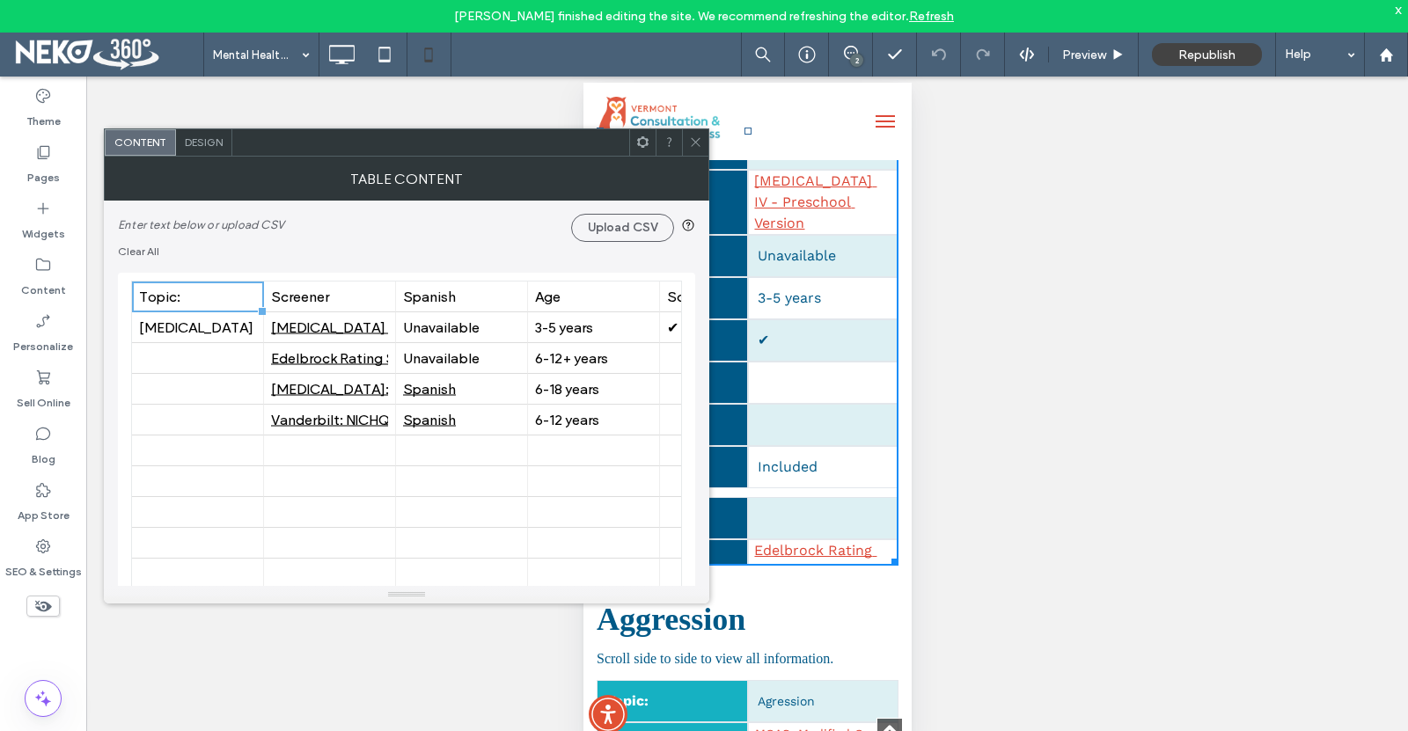
click at [208, 137] on span "Design" at bounding box center [204, 142] width 38 height 13
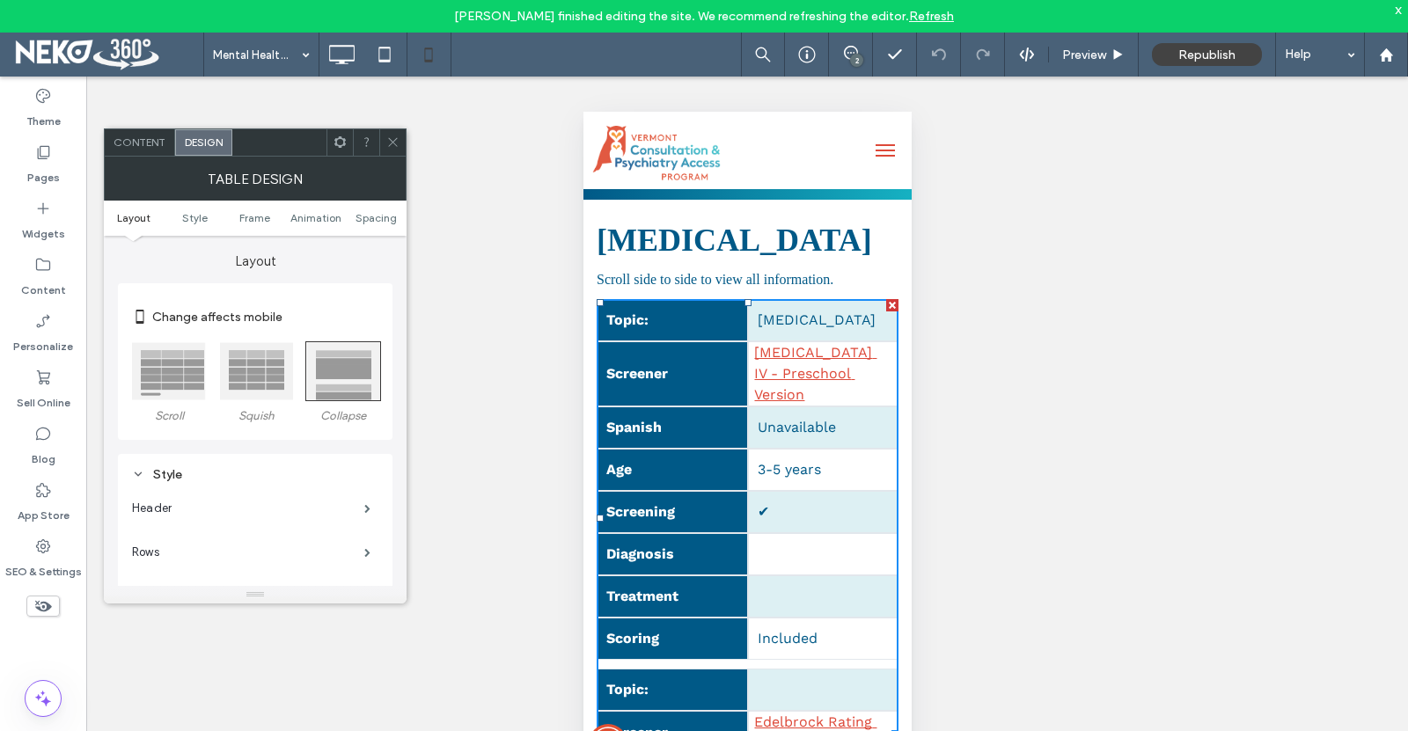
scroll to position [1108, 0]
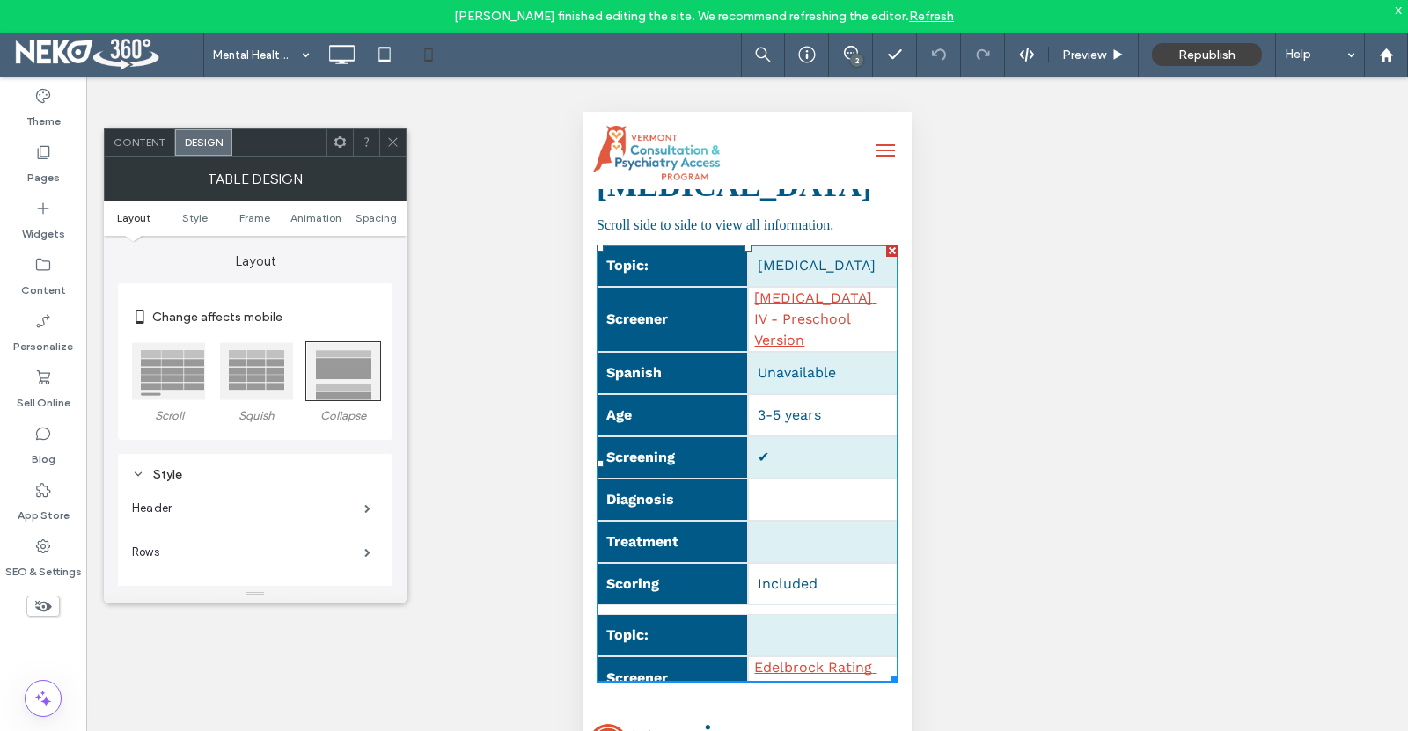
click at [393, 138] on icon at bounding box center [392, 142] width 13 height 13
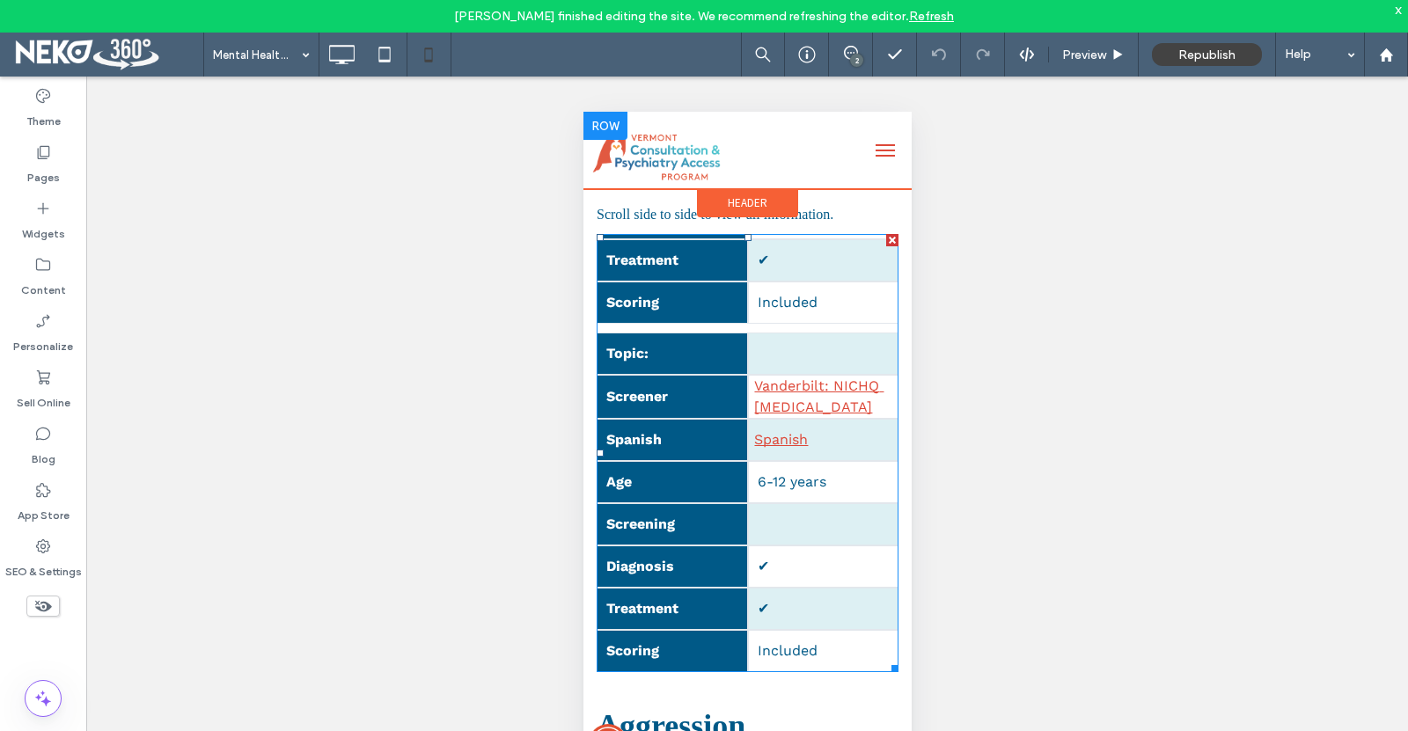
scroll to position [1020, 0]
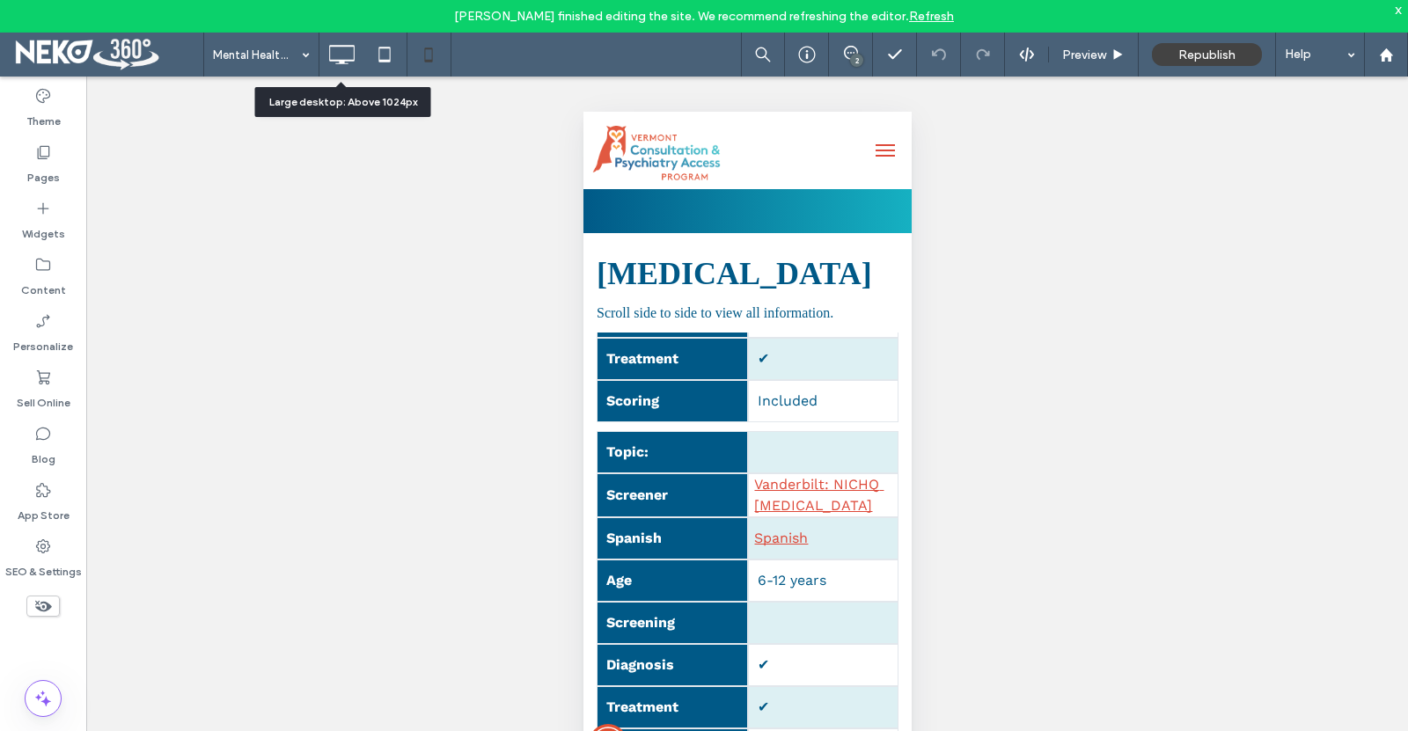
click at [341, 56] on icon at bounding box center [341, 54] width 35 height 35
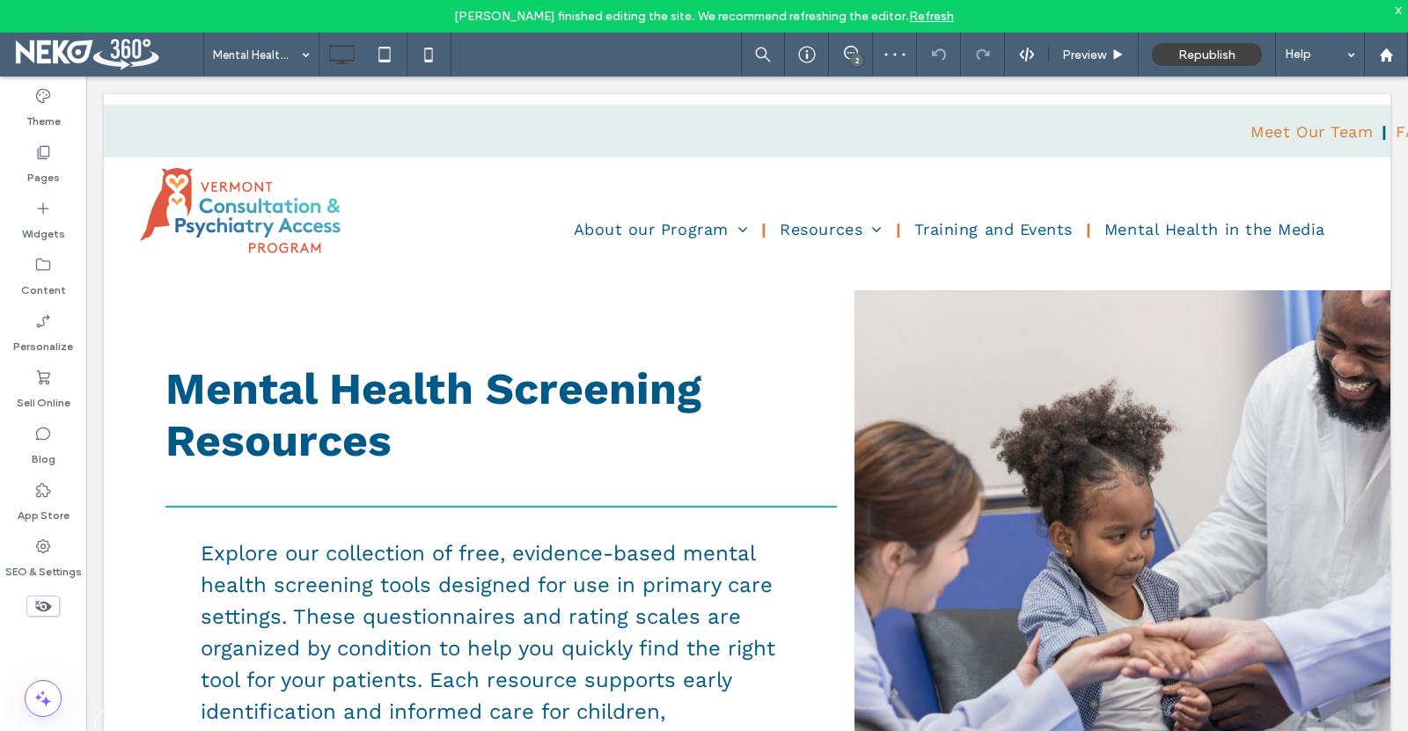
scroll to position [0, 0]
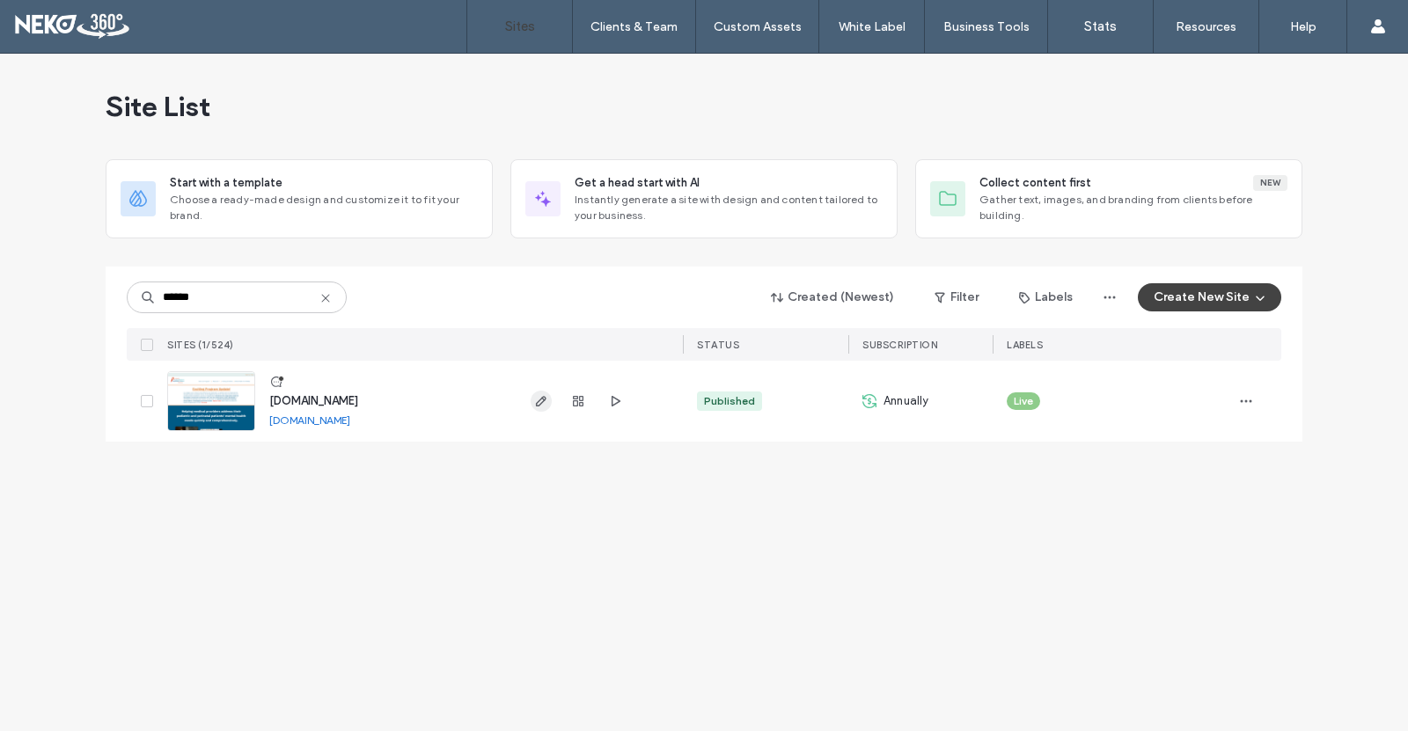
type input "******"
click at [541, 396] on icon "button" at bounding box center [541, 401] width 14 height 14
type input "**"
click at [546, 396] on icon "button" at bounding box center [541, 401] width 14 height 14
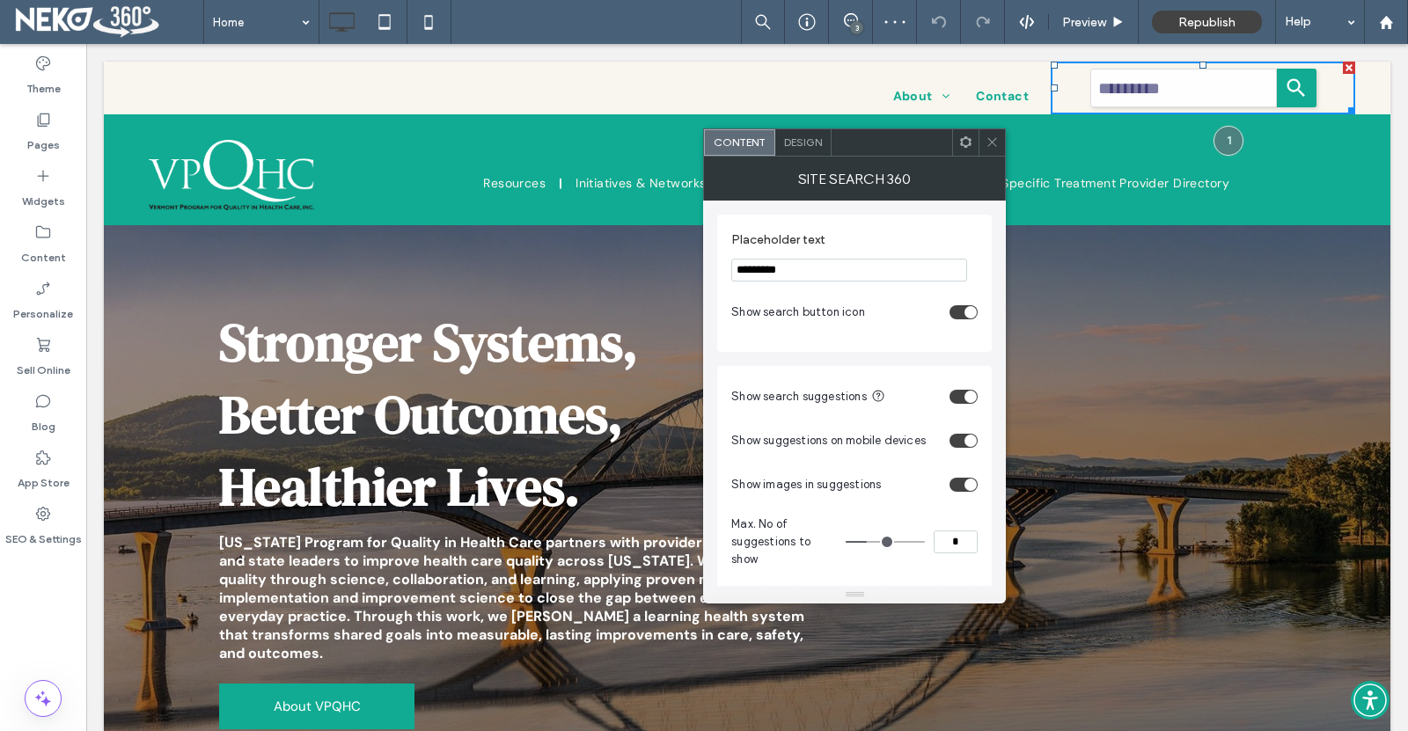
click at [999, 136] on icon at bounding box center [992, 142] width 13 height 13
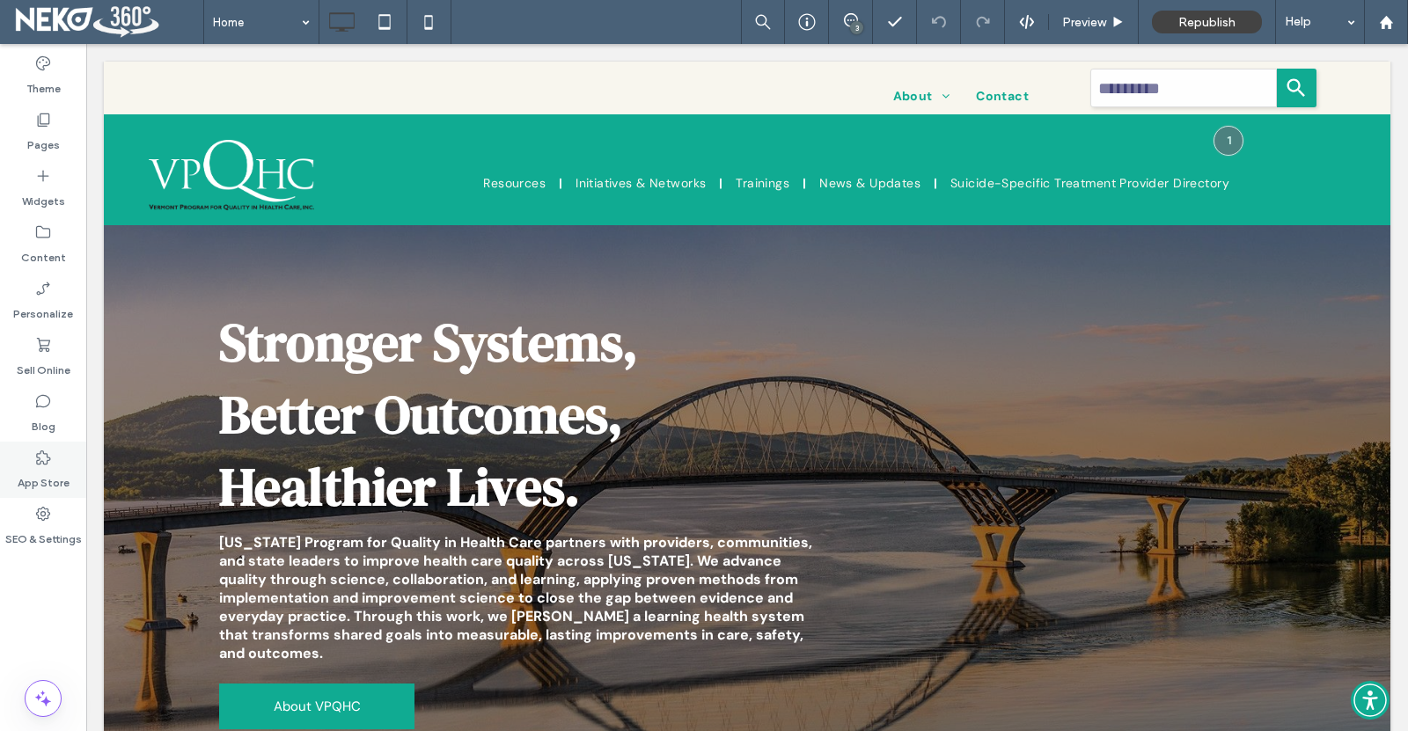
click at [27, 470] on label "App Store" at bounding box center [44, 479] width 52 height 25
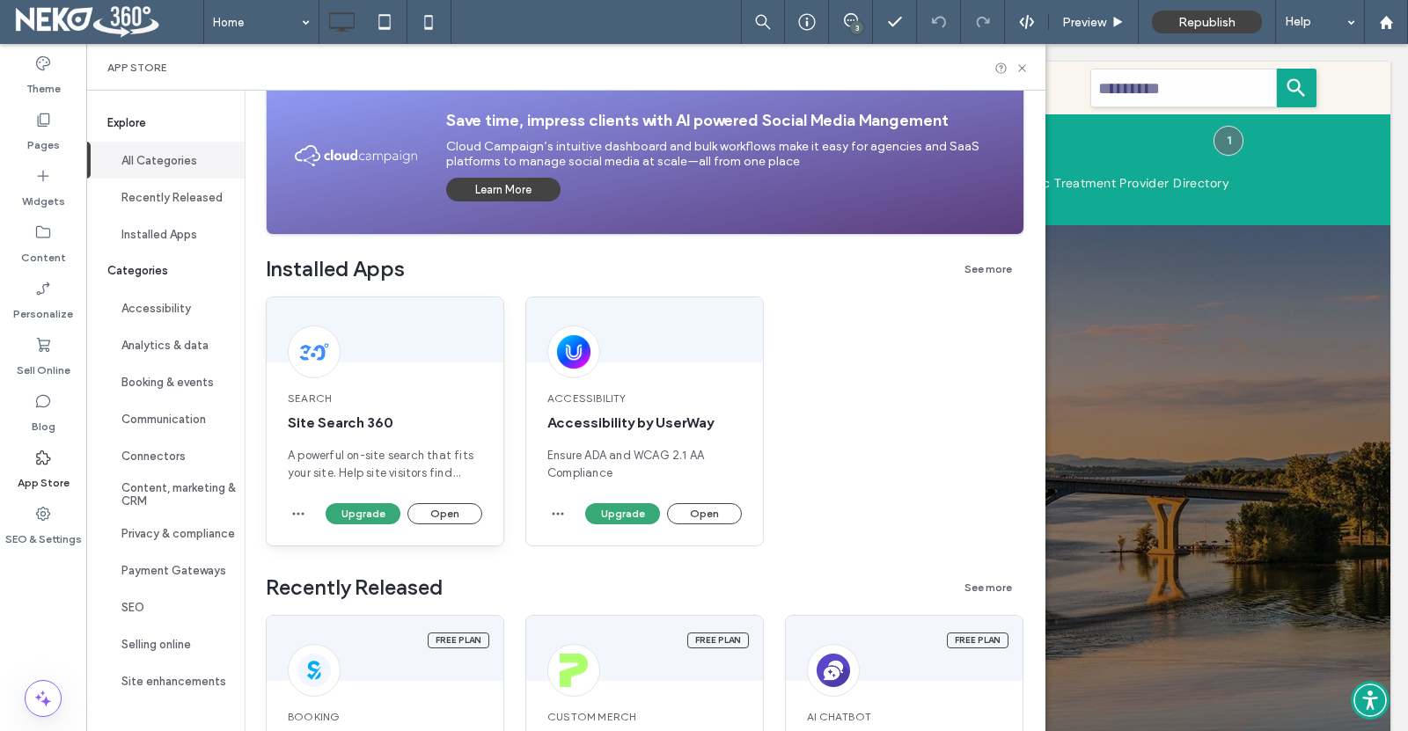
scroll to position [264, 0]
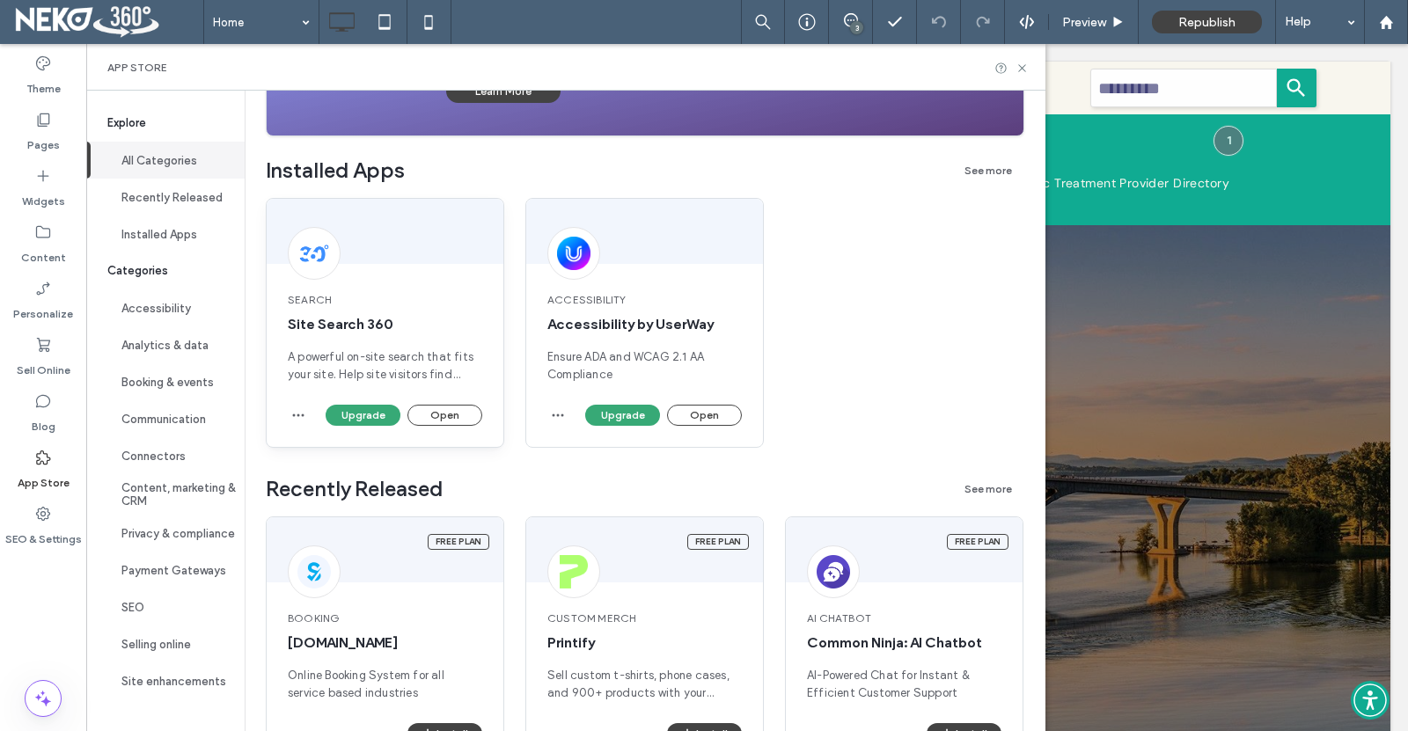
click at [386, 288] on div "Search Site Search 360 A powerful on-site search that fits your site. Help site…" at bounding box center [385, 338] width 237 height 134
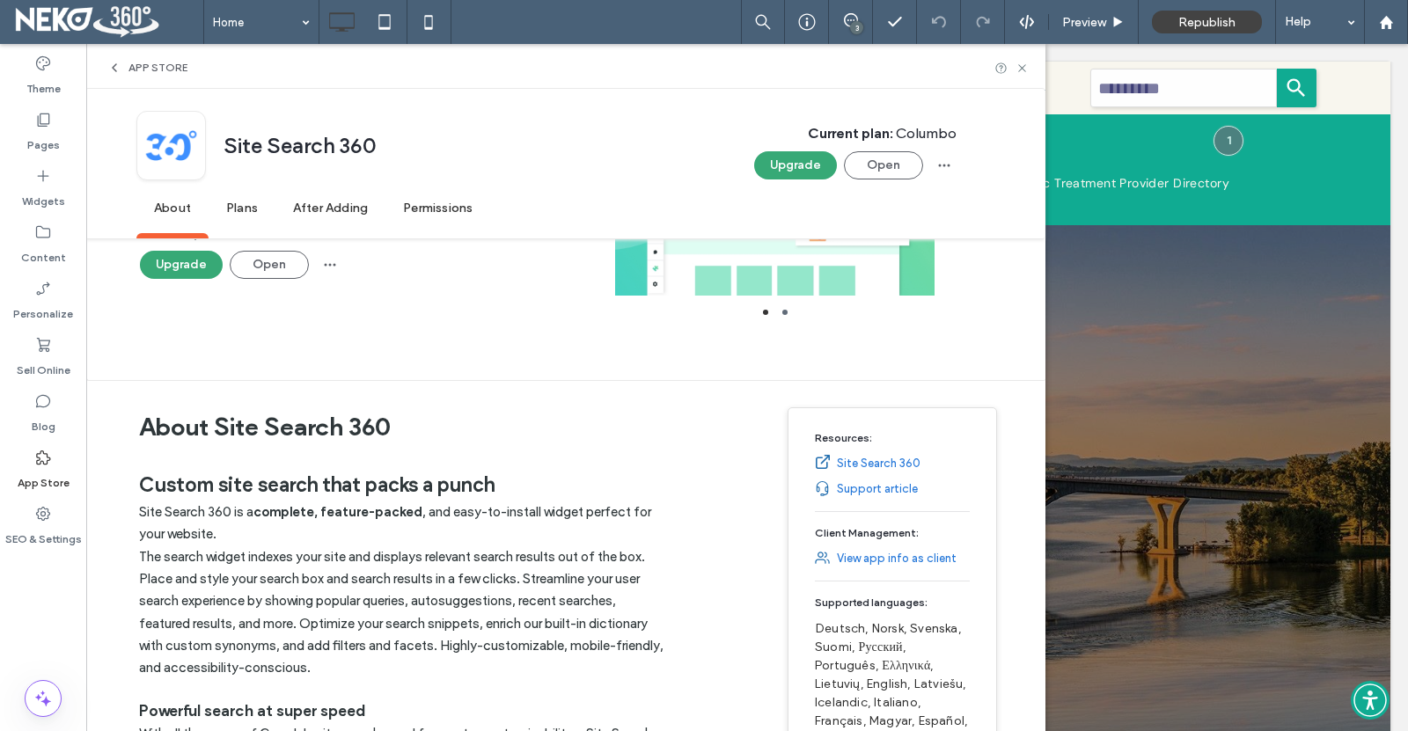
scroll to position [0, 0]
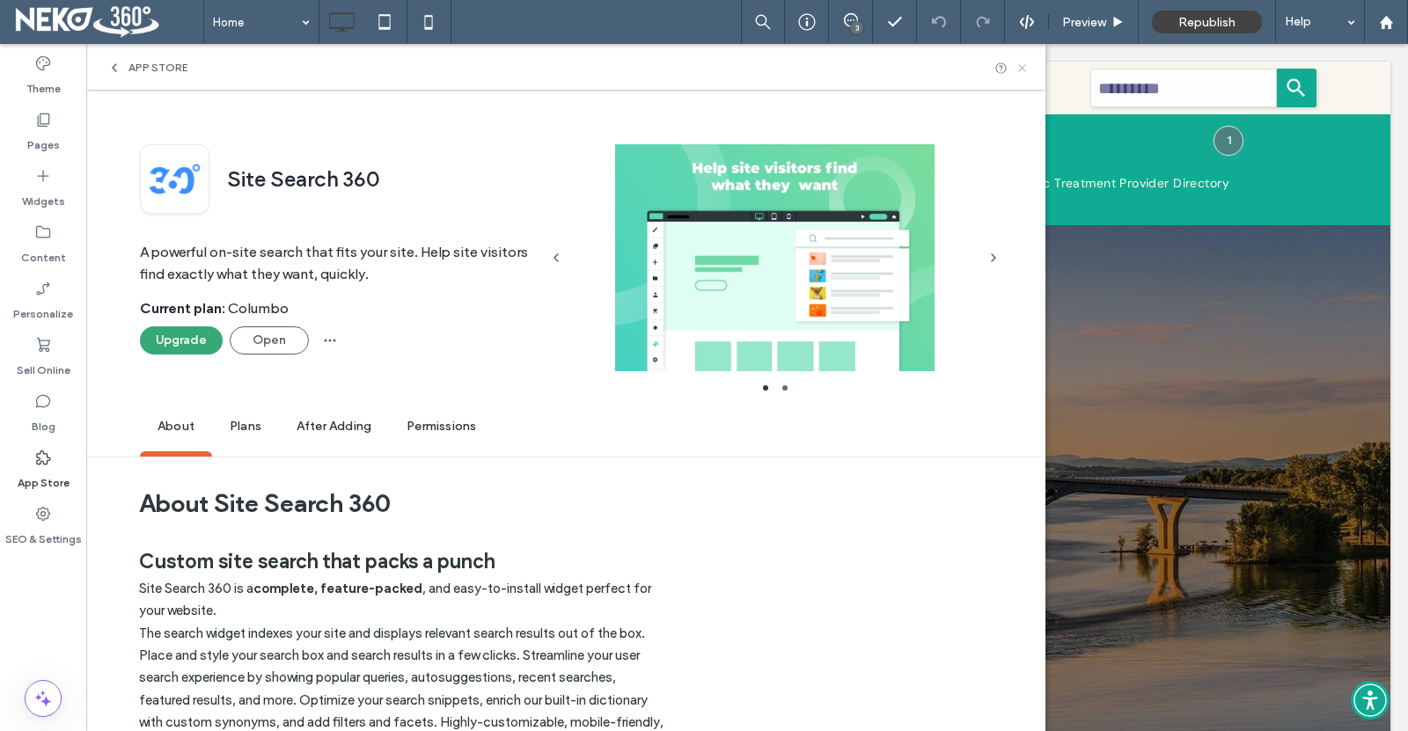
click at [1029, 63] on icon at bounding box center [1022, 68] width 13 height 13
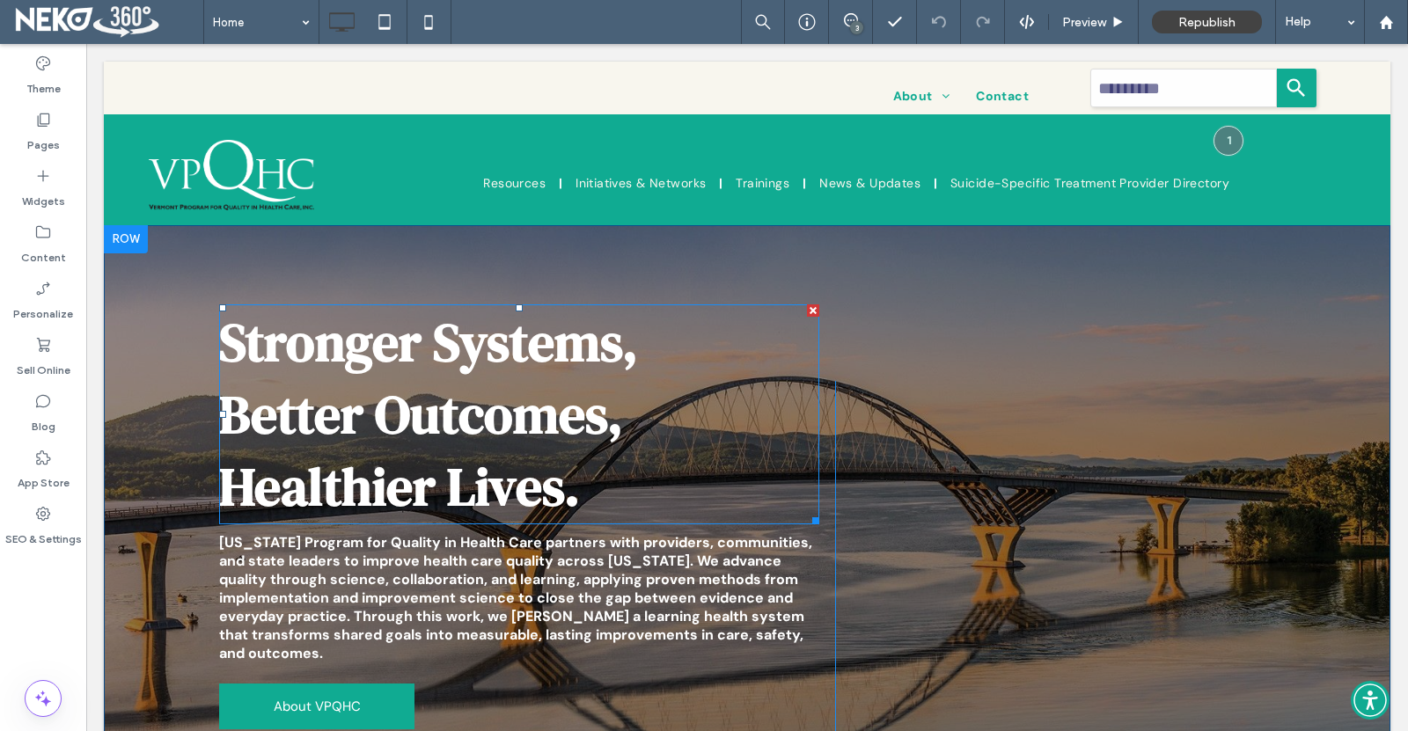
click at [626, 486] on h1 "Healthier Lives." at bounding box center [519, 487] width 600 height 72
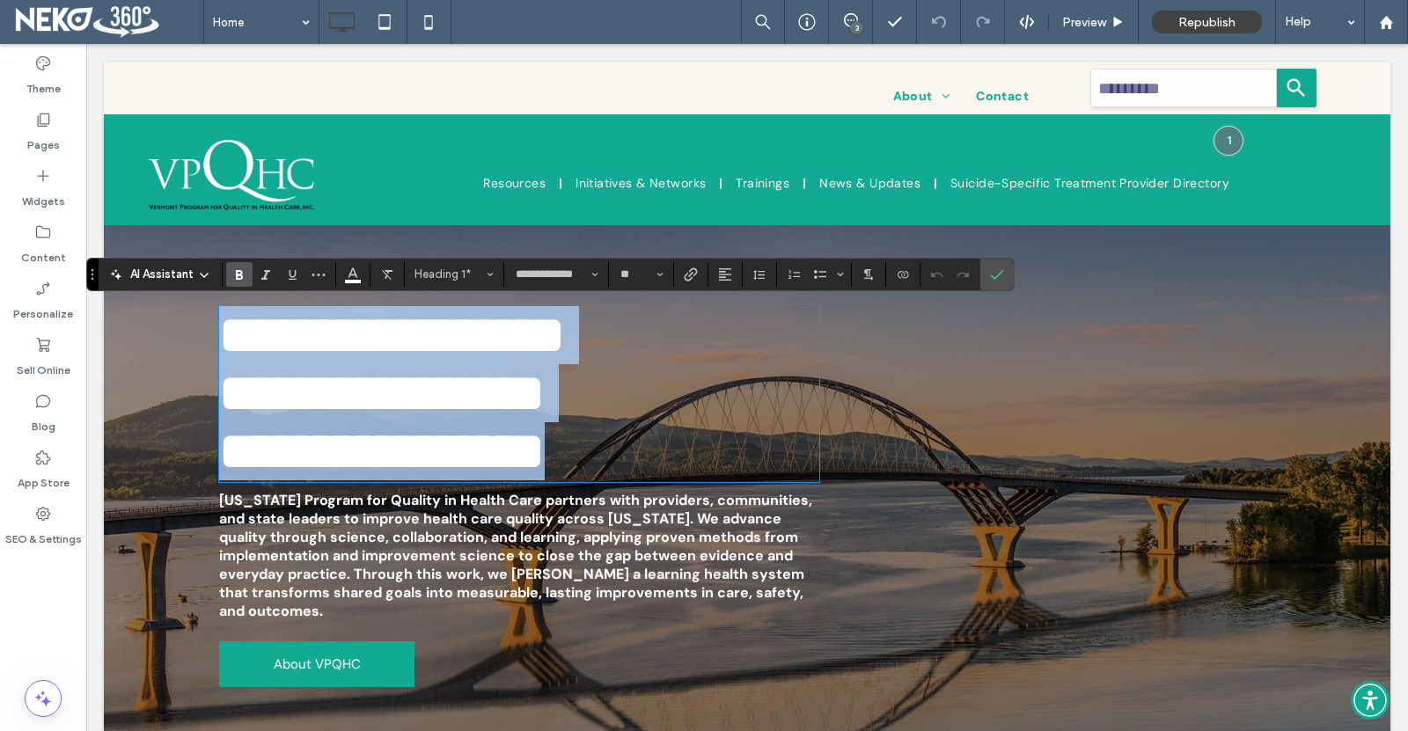
click at [626, 481] on h1 "**********" at bounding box center [519, 452] width 600 height 58
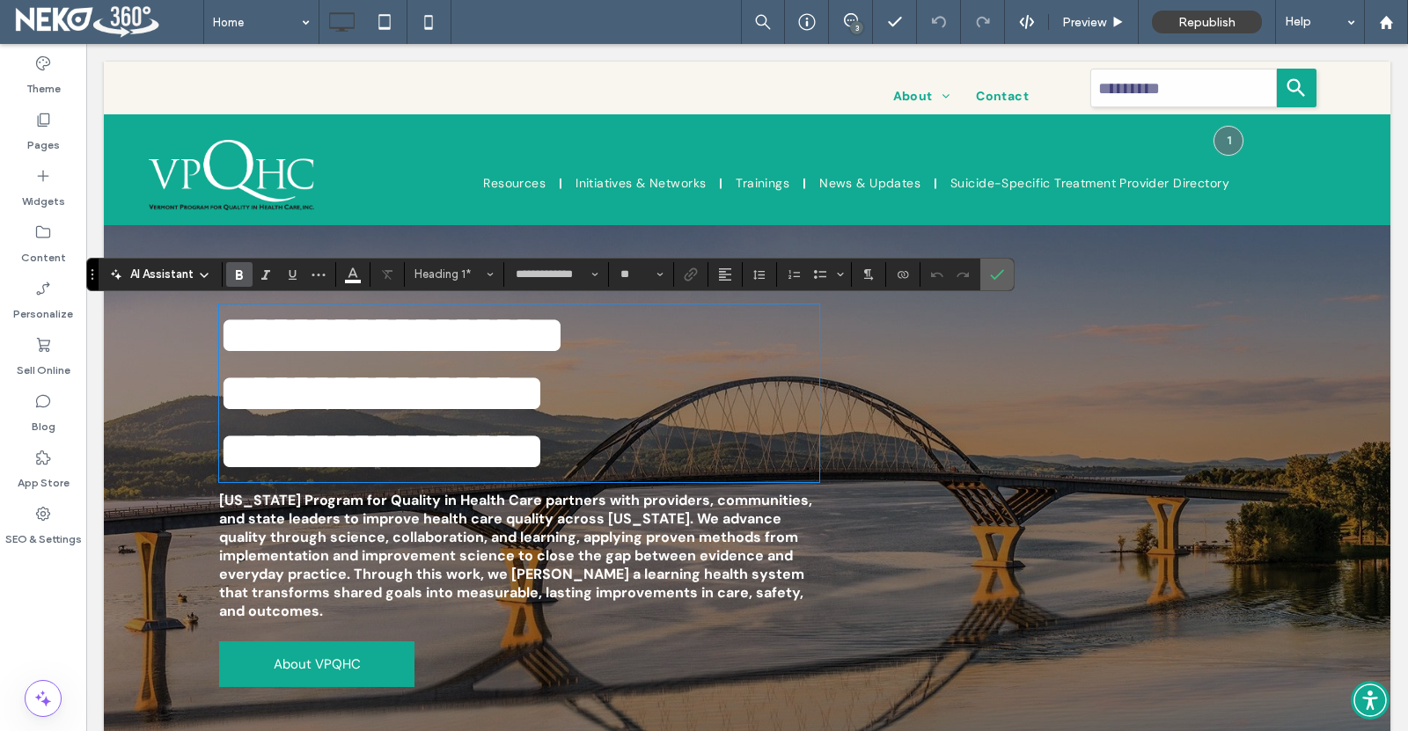
click at [1003, 270] on use "Confirm" at bounding box center [998, 274] width 14 height 11
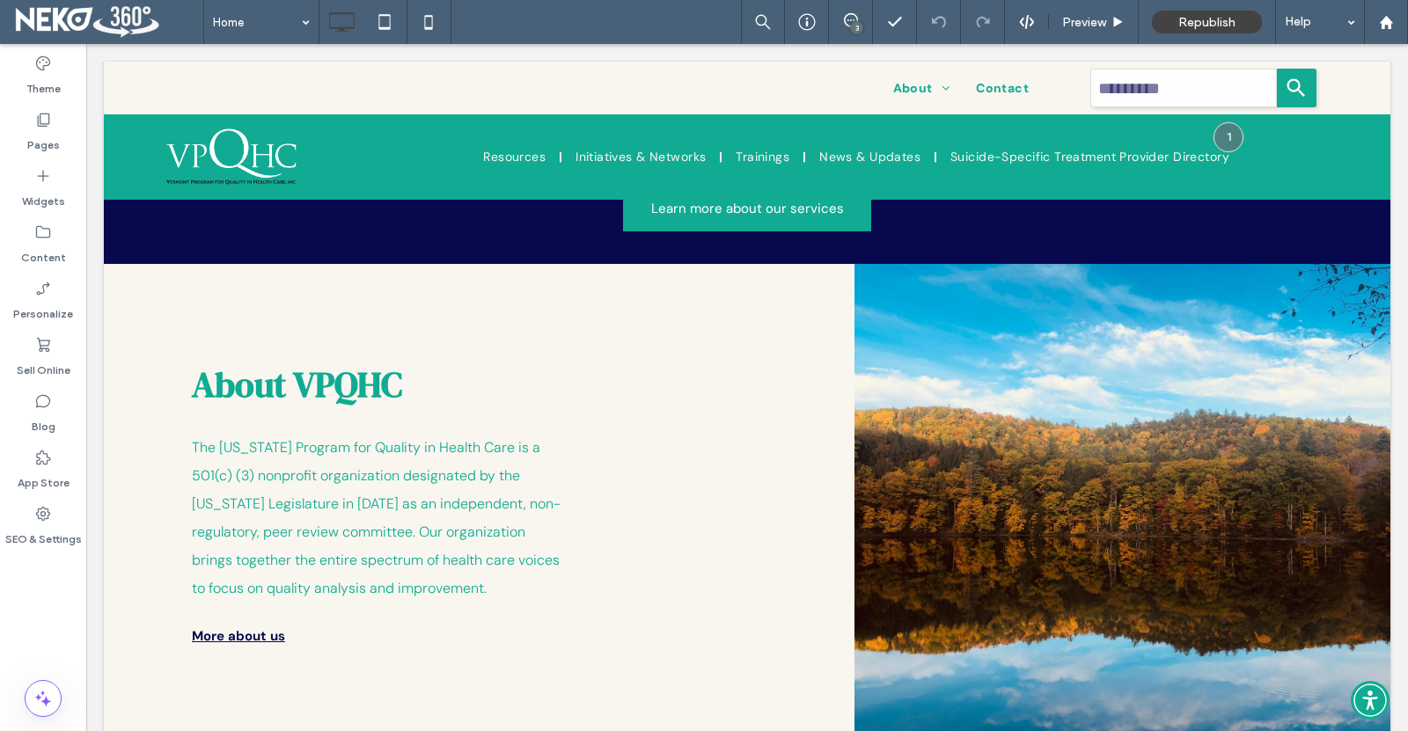
scroll to position [1144, 0]
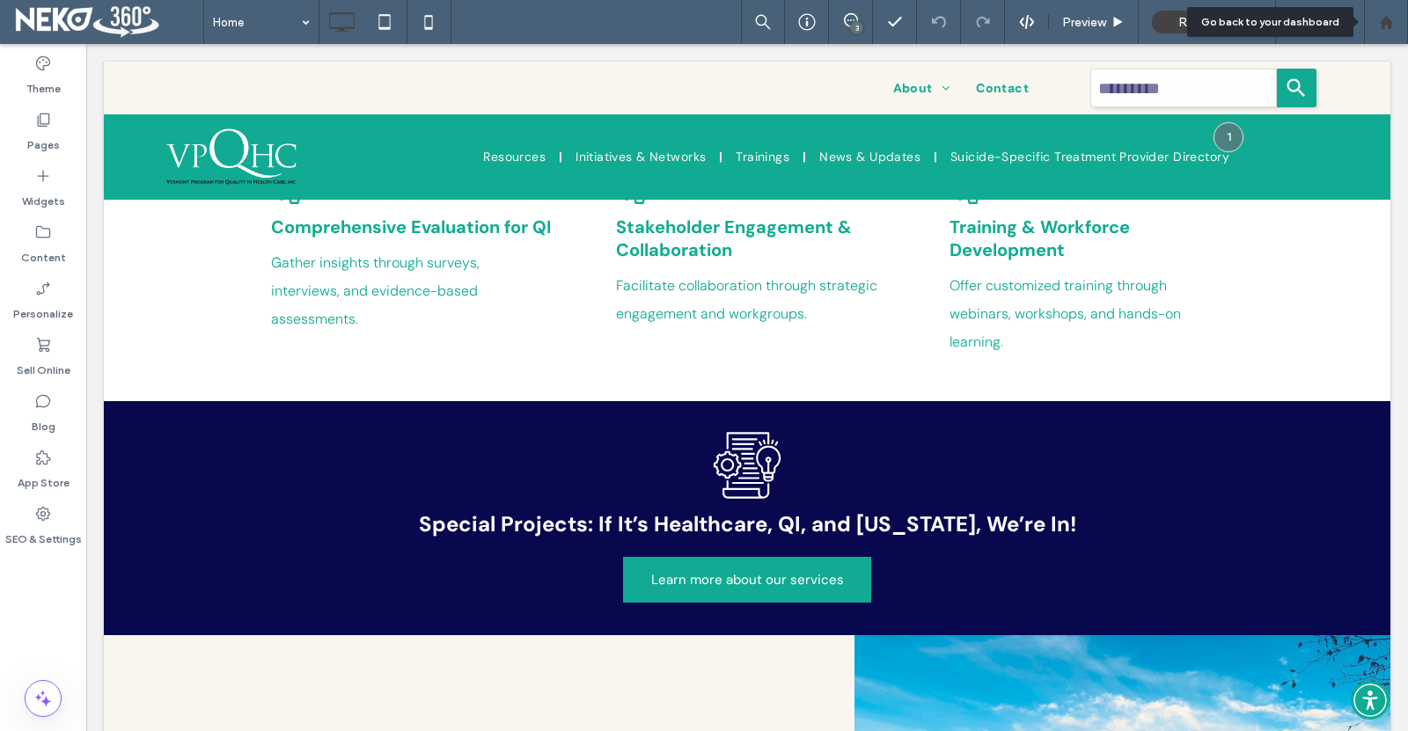
click at [1385, 18] on use at bounding box center [1385, 21] width 13 height 13
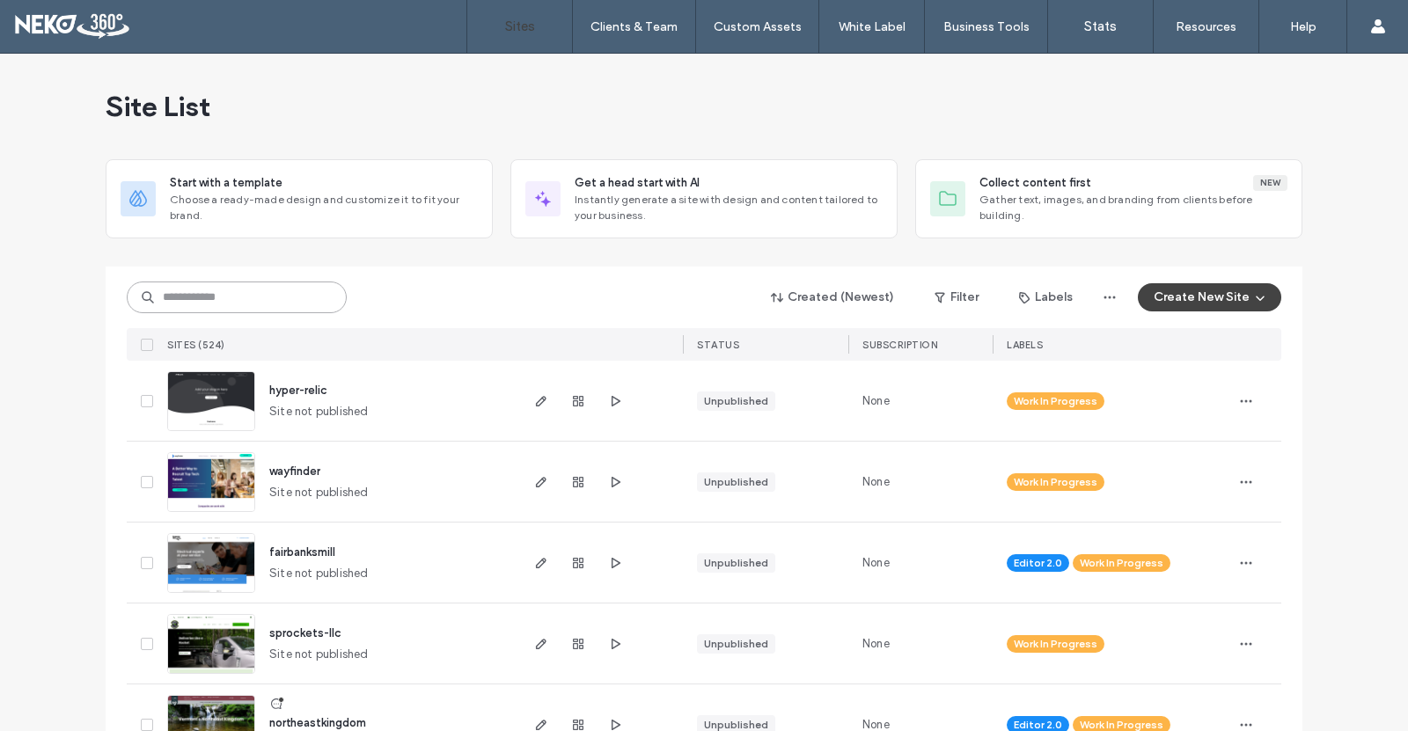
click at [261, 308] on input at bounding box center [237, 298] width 220 height 32
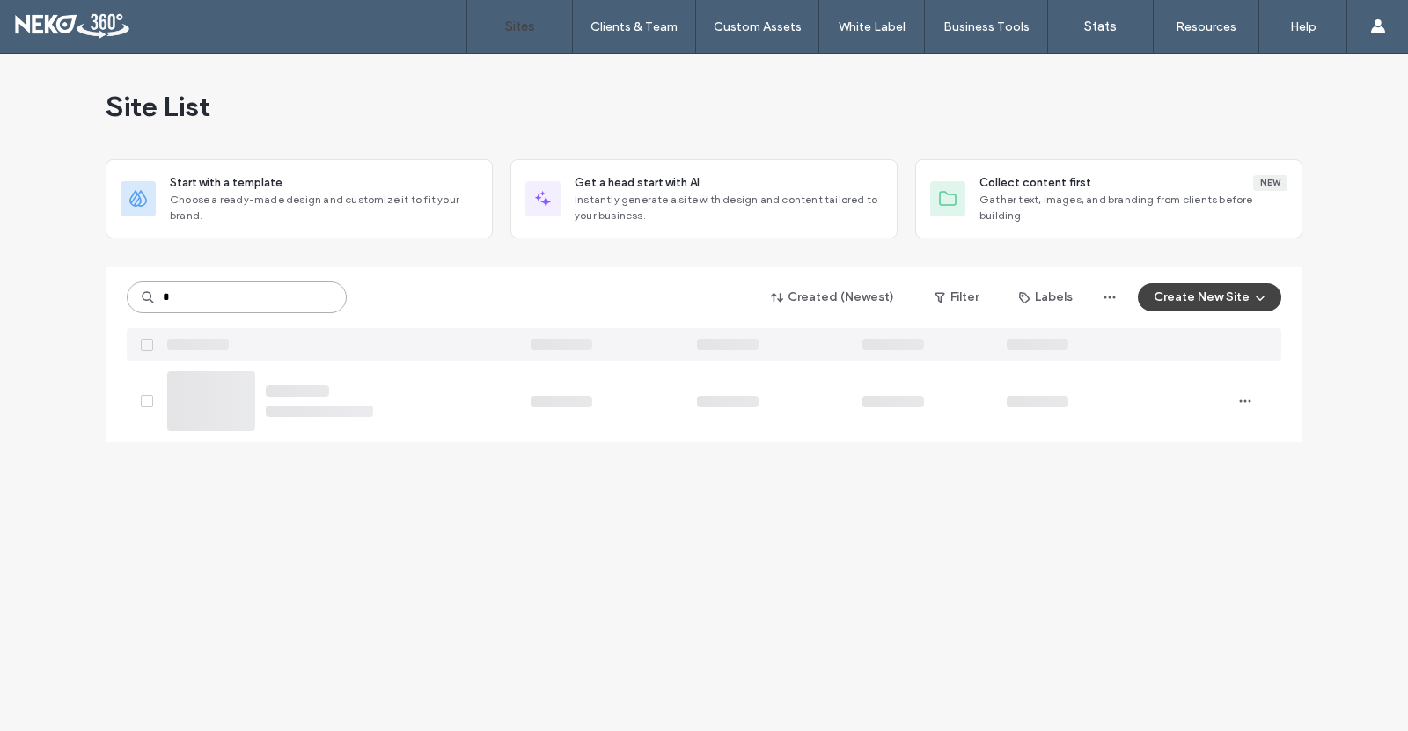
type input "*"
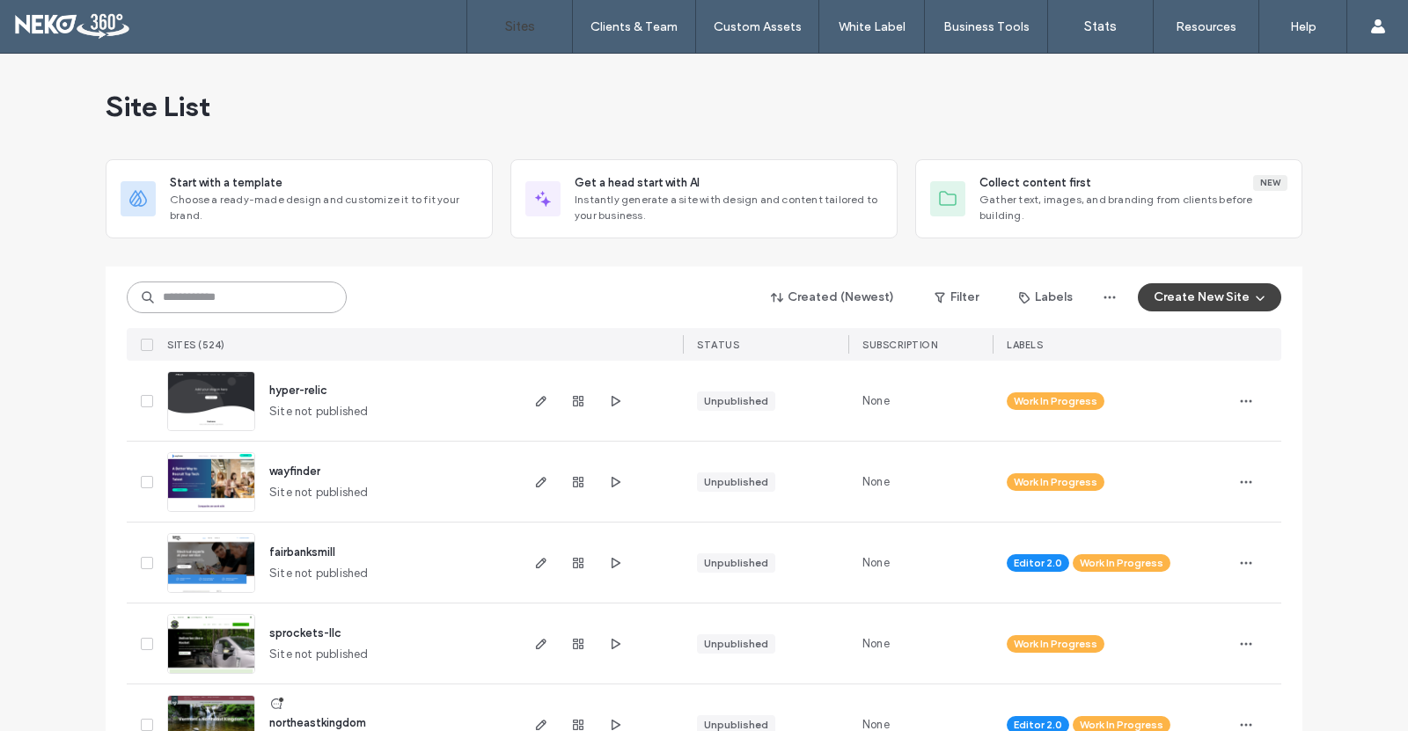
click at [284, 295] on input at bounding box center [237, 298] width 220 height 32
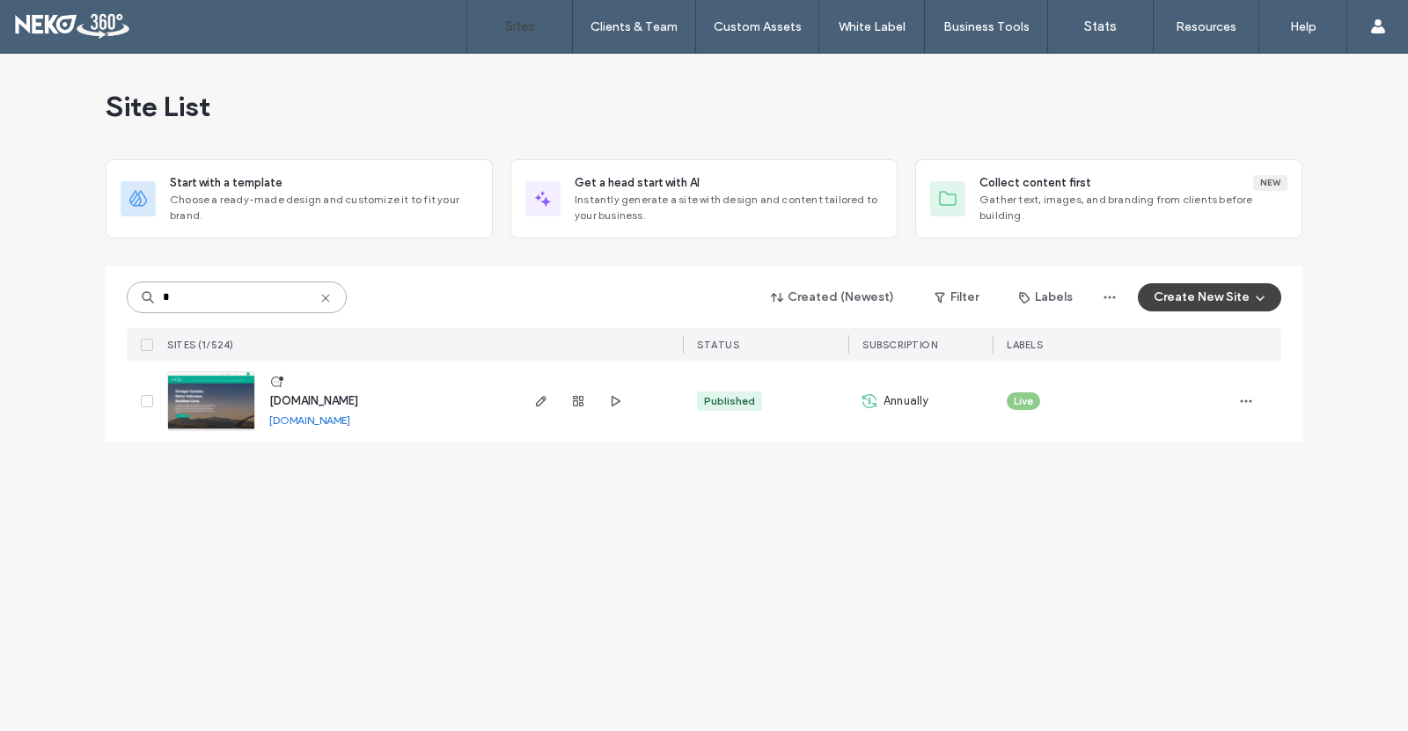
type input "*"
type input "******"
click at [542, 403] on icon "button" at bounding box center [541, 401] width 14 height 14
